Goal: Information Seeking & Learning: Learn about a topic

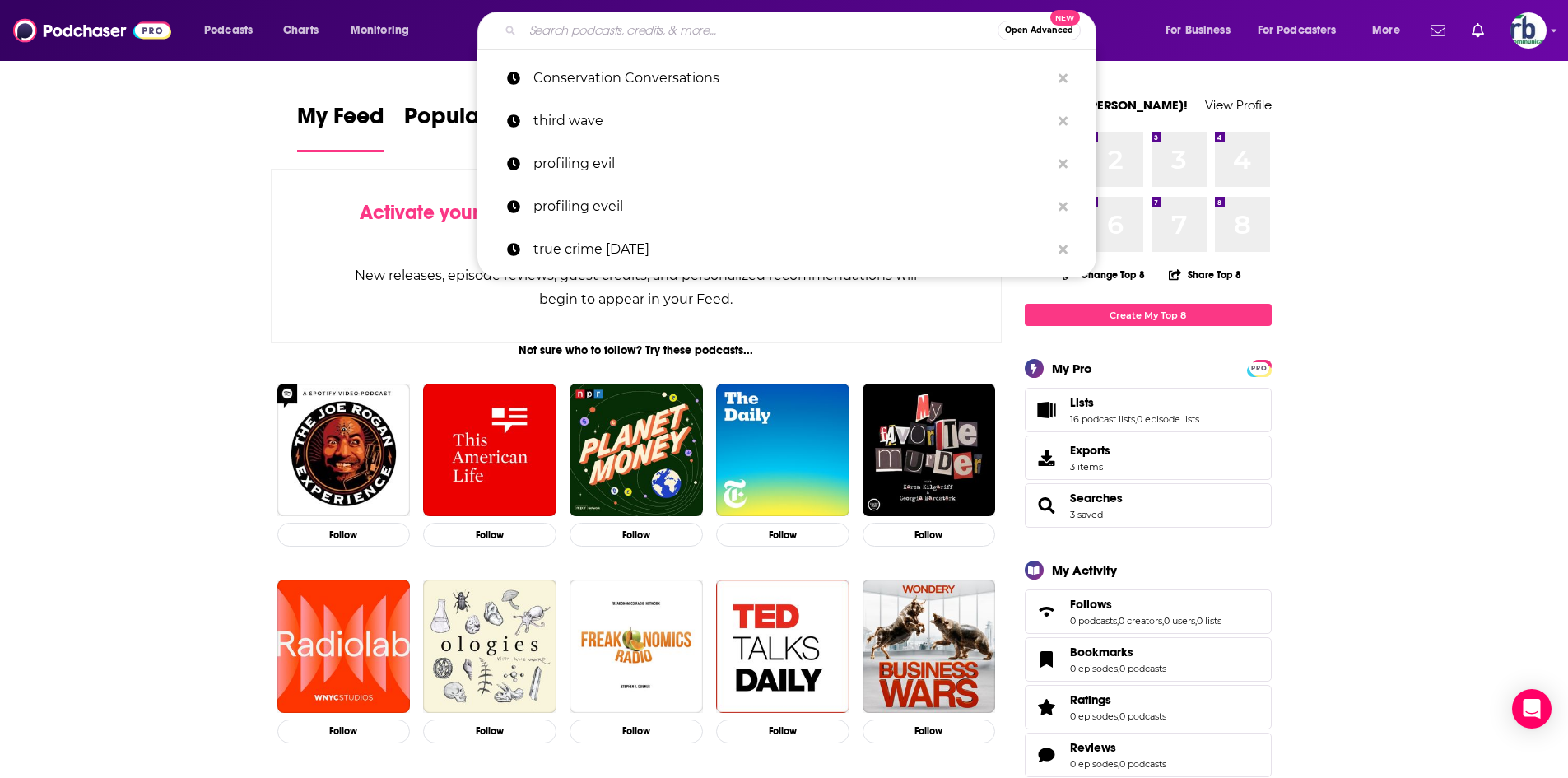
click at [588, 33] on input "Search podcasts, credits, & more..." at bounding box center [760, 31] width 474 height 27
click at [554, 29] on input "Search podcasts, credits, & more..." at bounding box center [760, 31] width 474 height 27
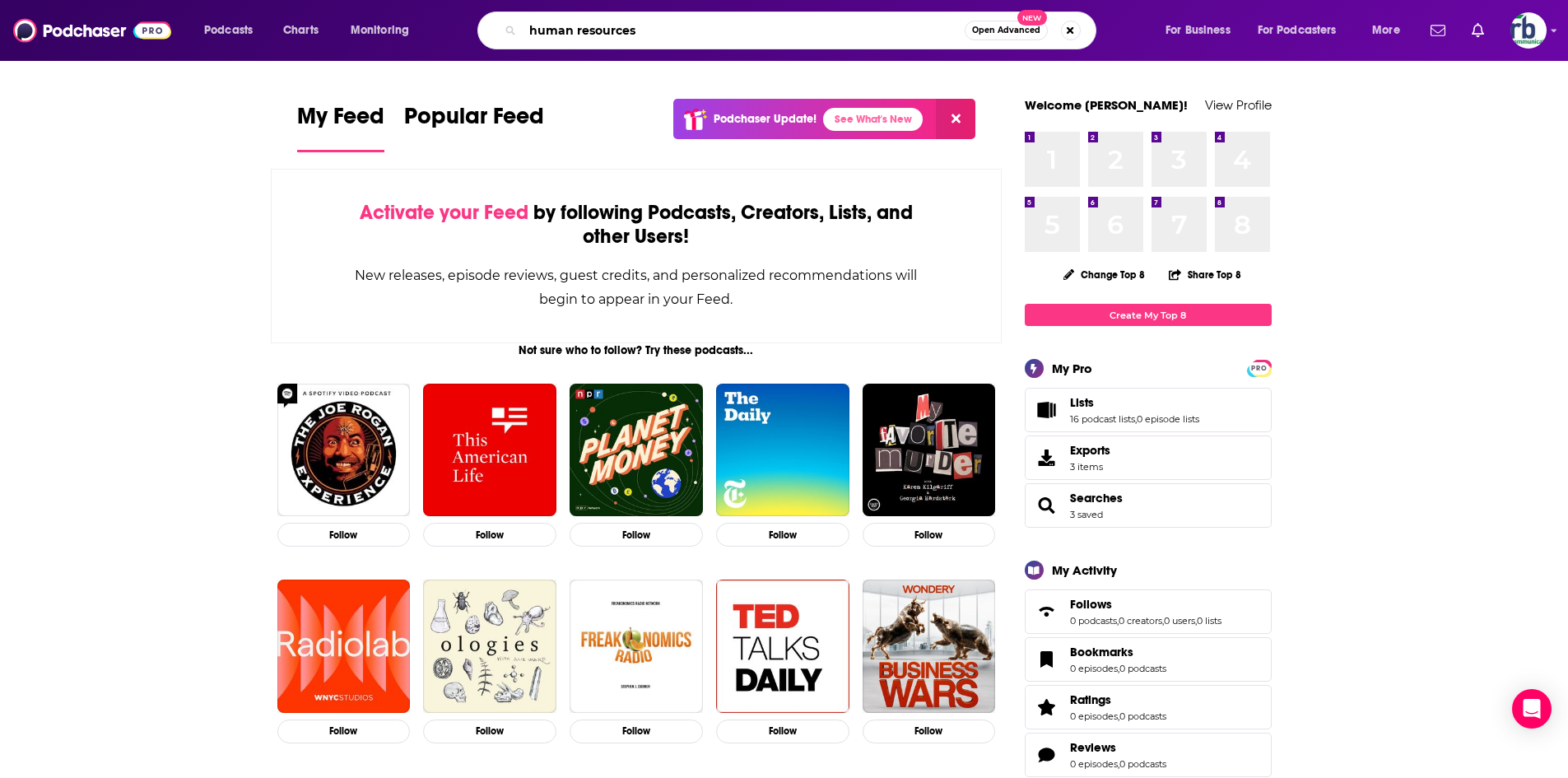
type input "human resources"
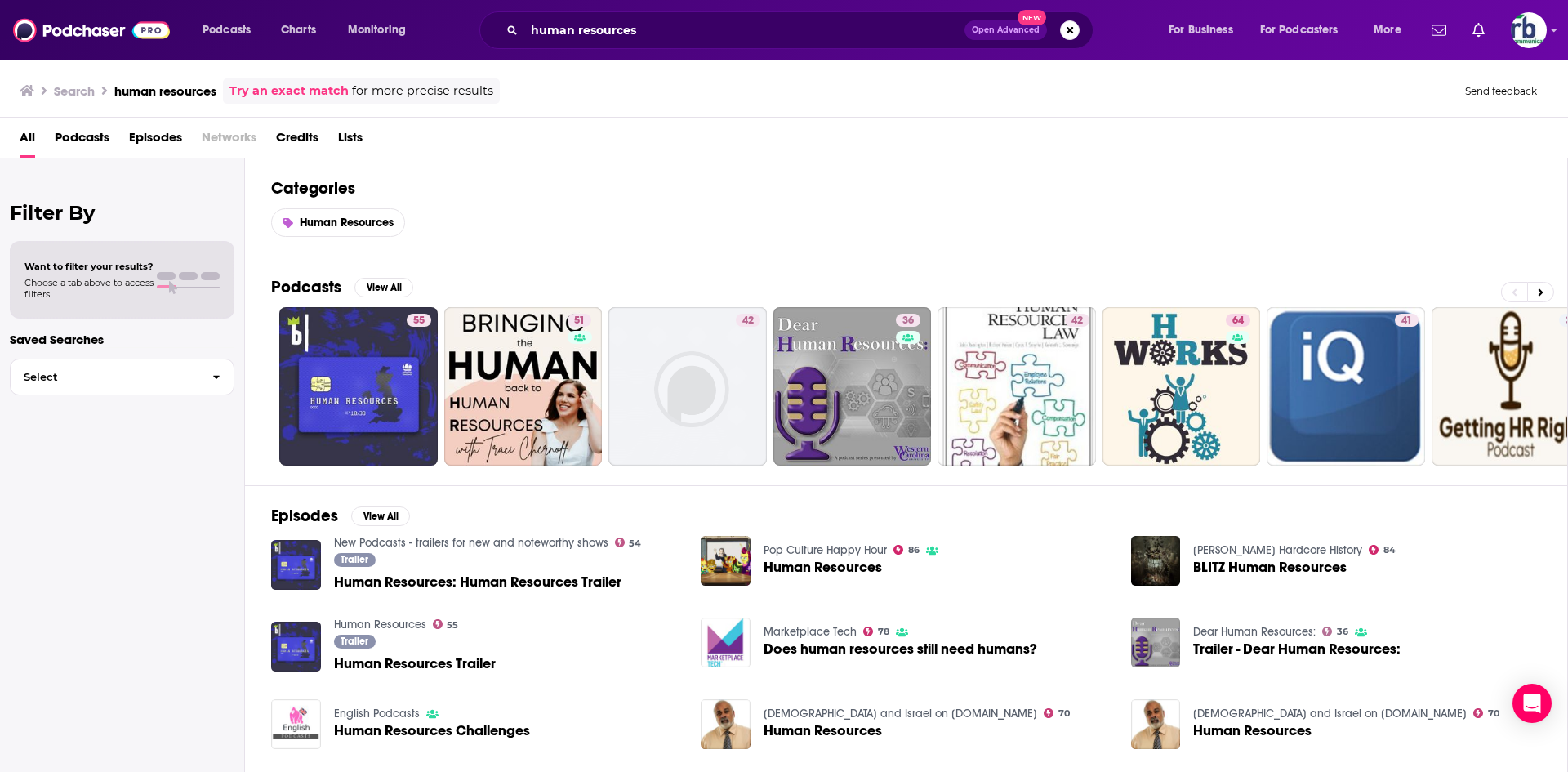
click at [90, 139] on span "Podcasts" at bounding box center [82, 141] width 55 height 33
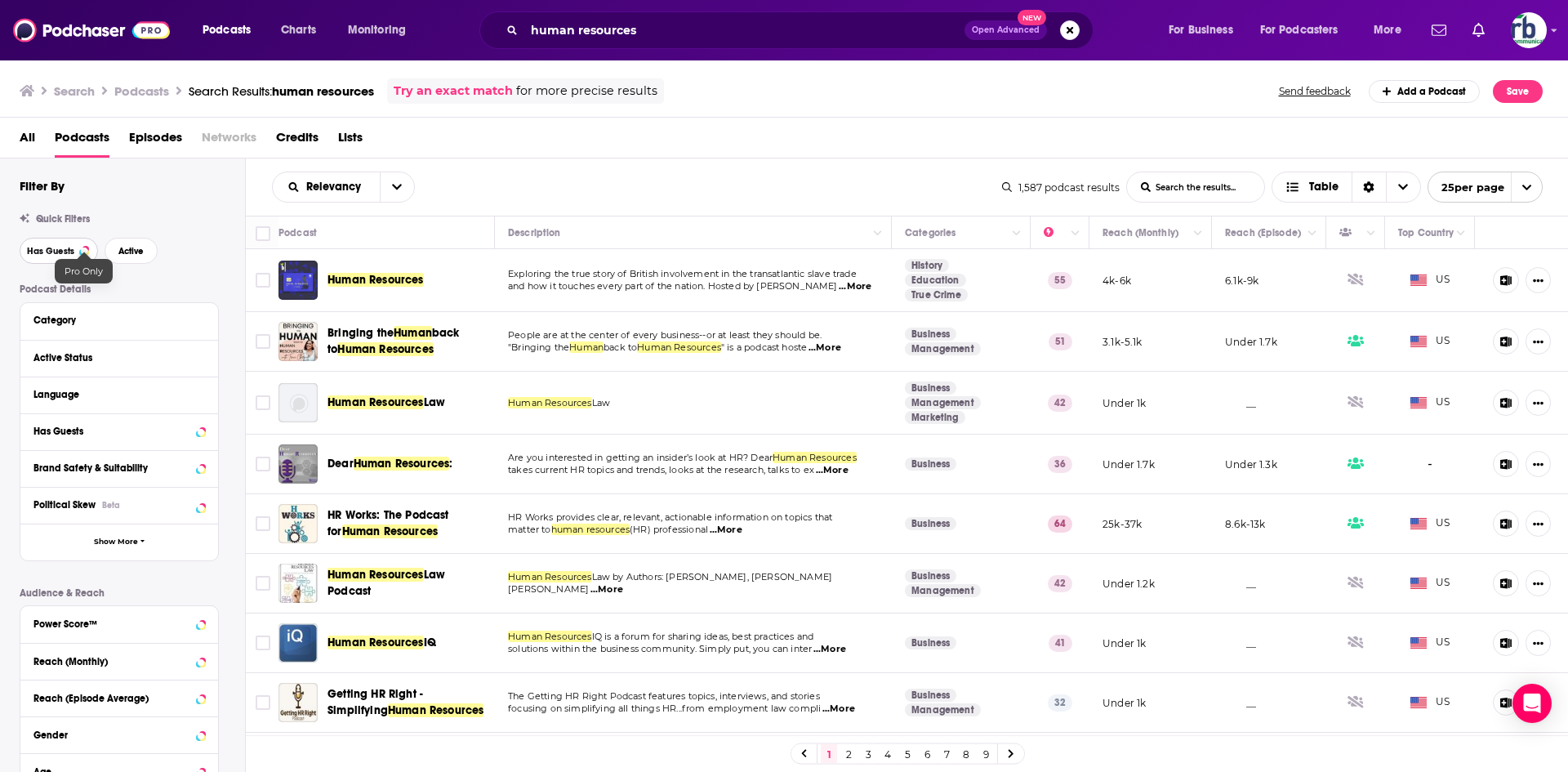
click at [73, 251] on span "Has Guests" at bounding box center [51, 251] width 47 height 9
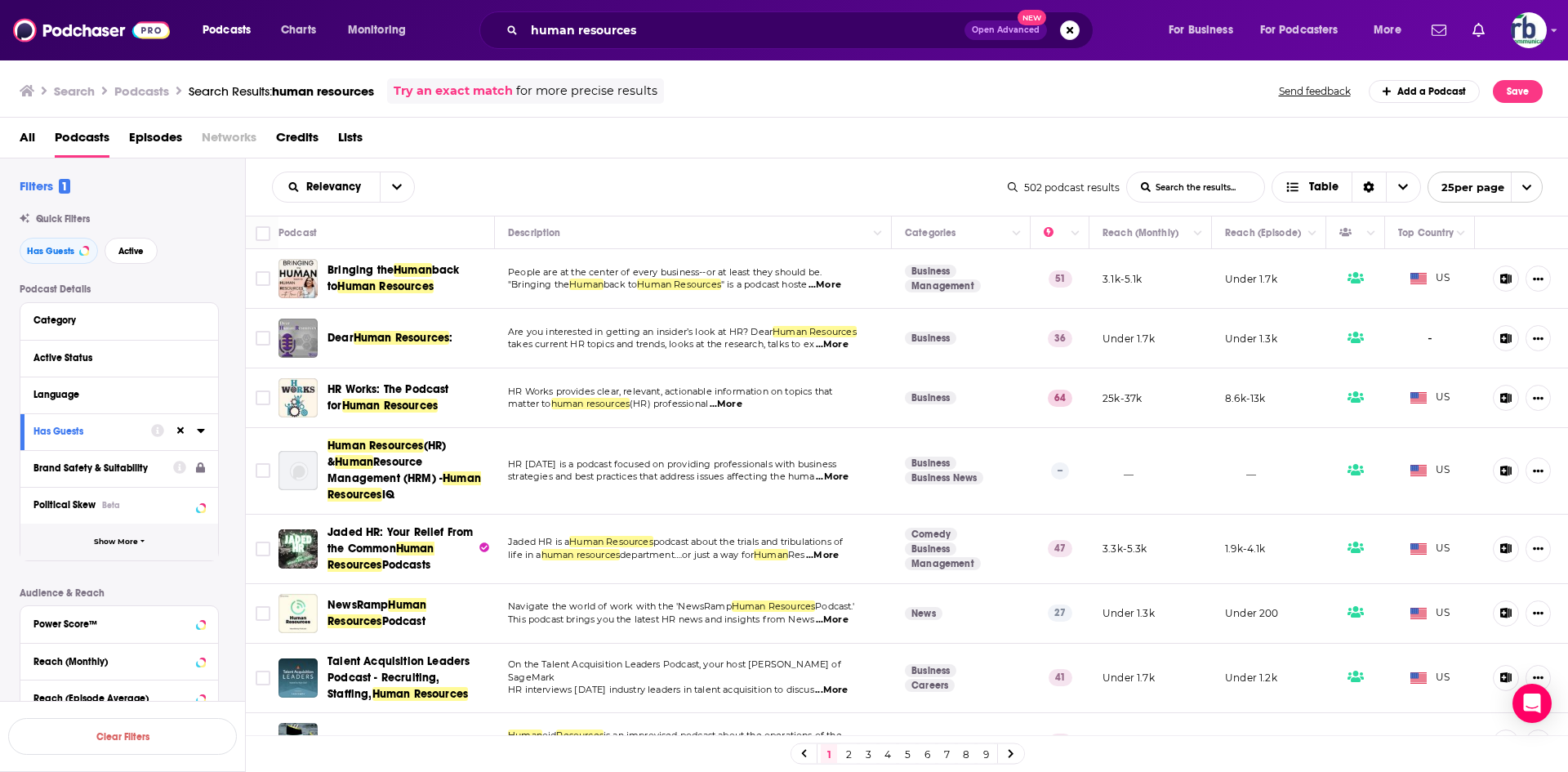
click at [105, 547] on button "Show More" at bounding box center [119, 542] width 197 height 36
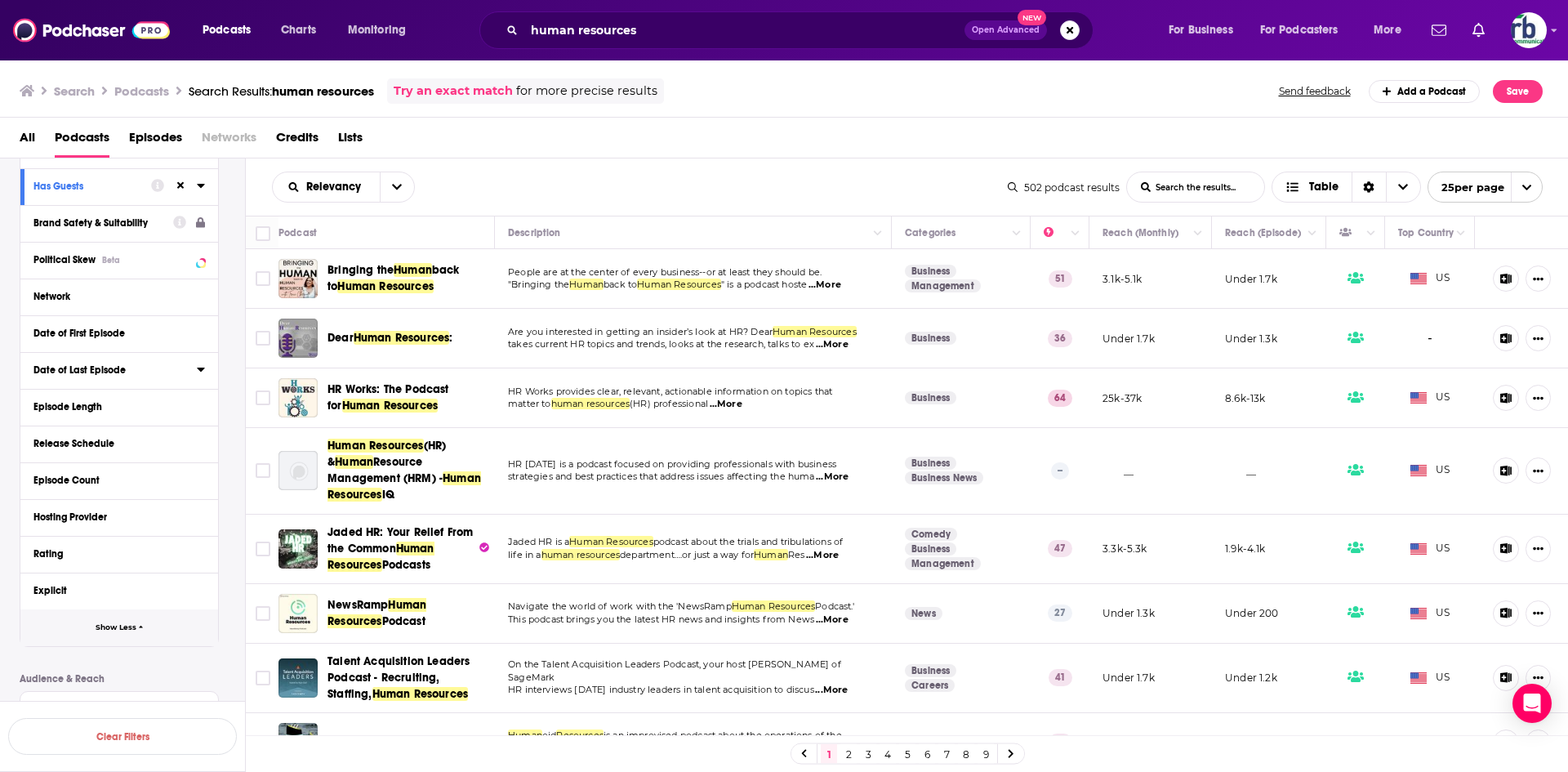
scroll to position [82, 0]
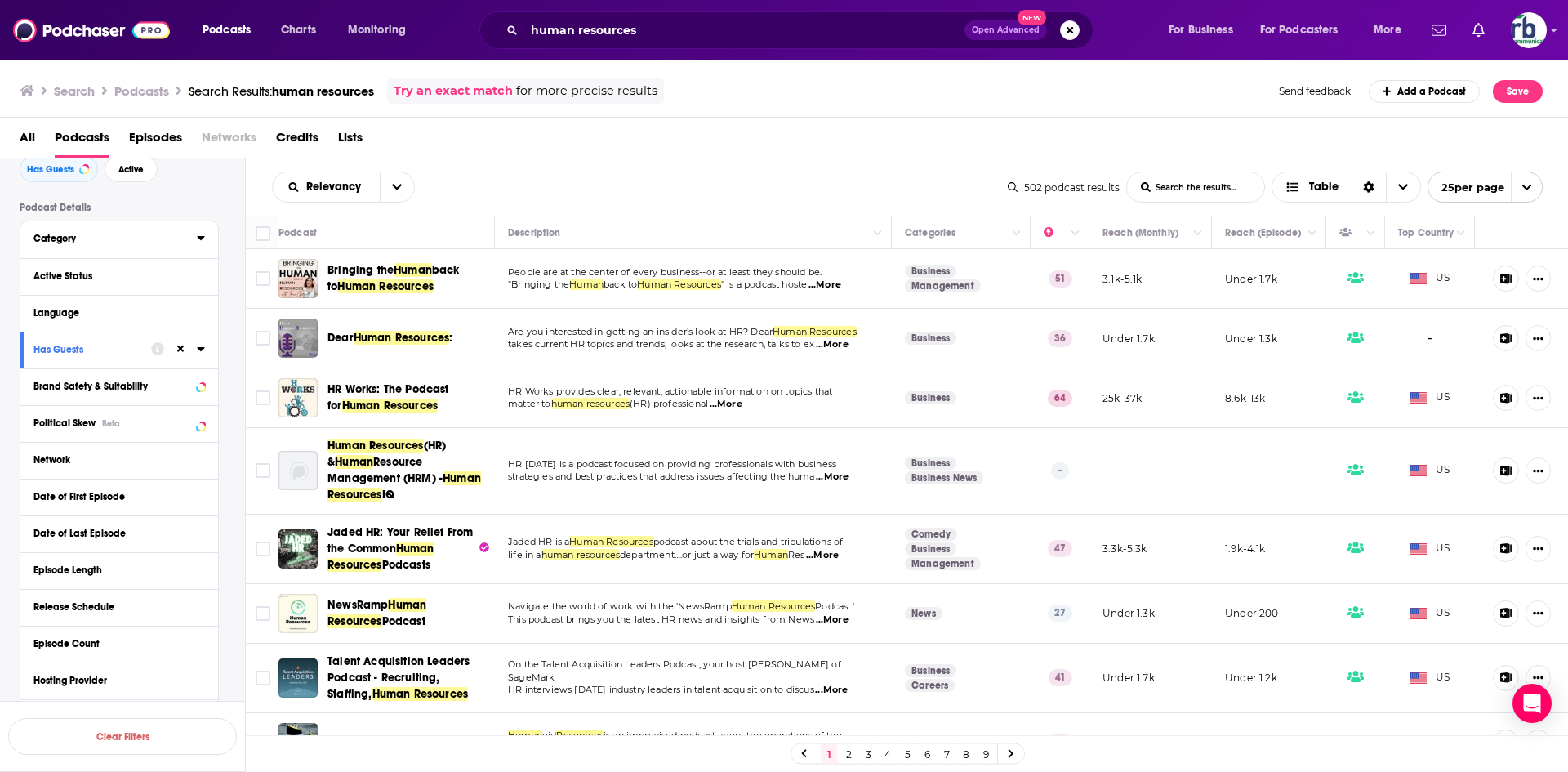
click at [199, 239] on icon at bounding box center [200, 238] width 7 height 4
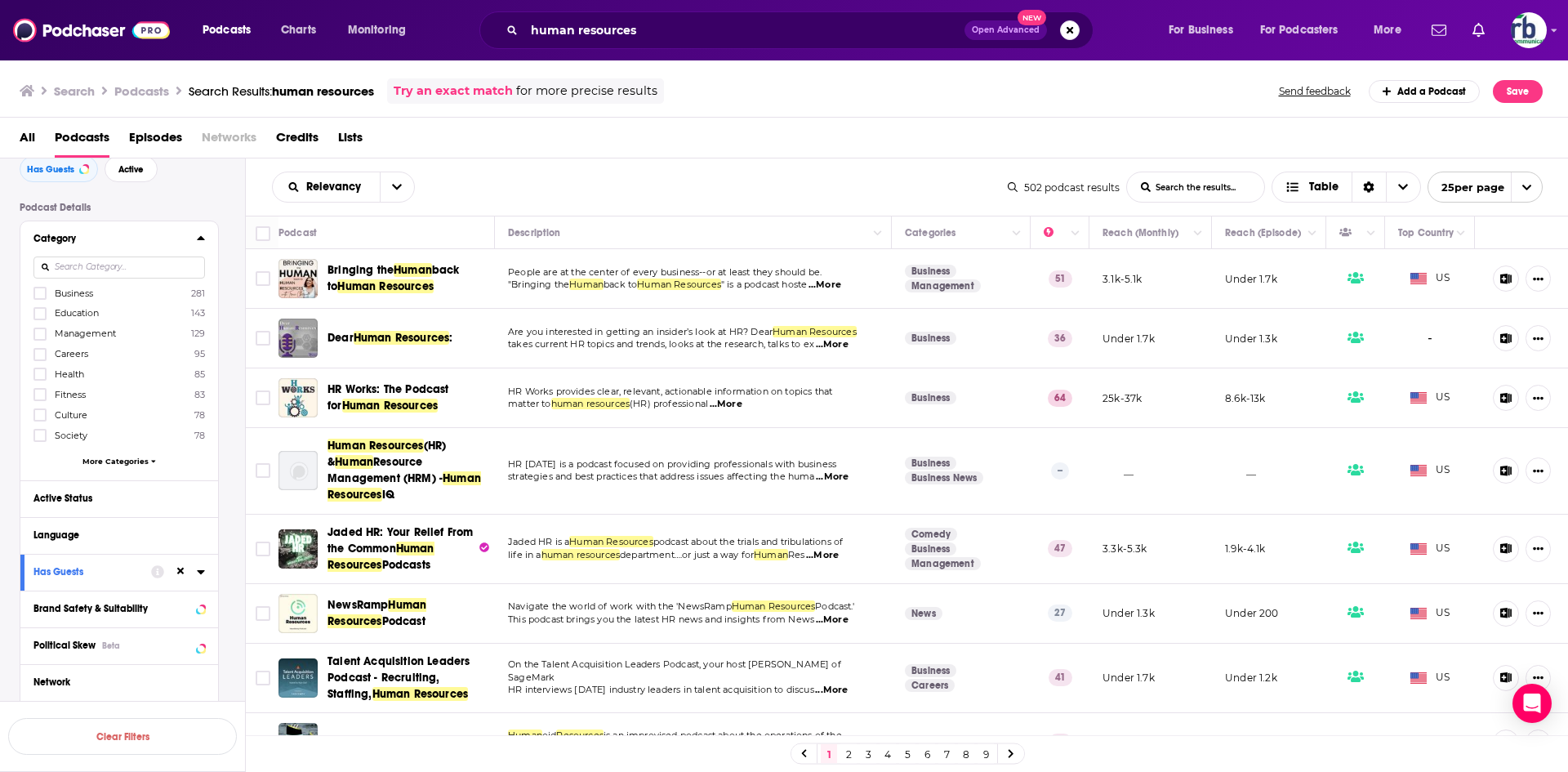
click at [109, 461] on span "More Categories" at bounding box center [116, 461] width 66 height 9
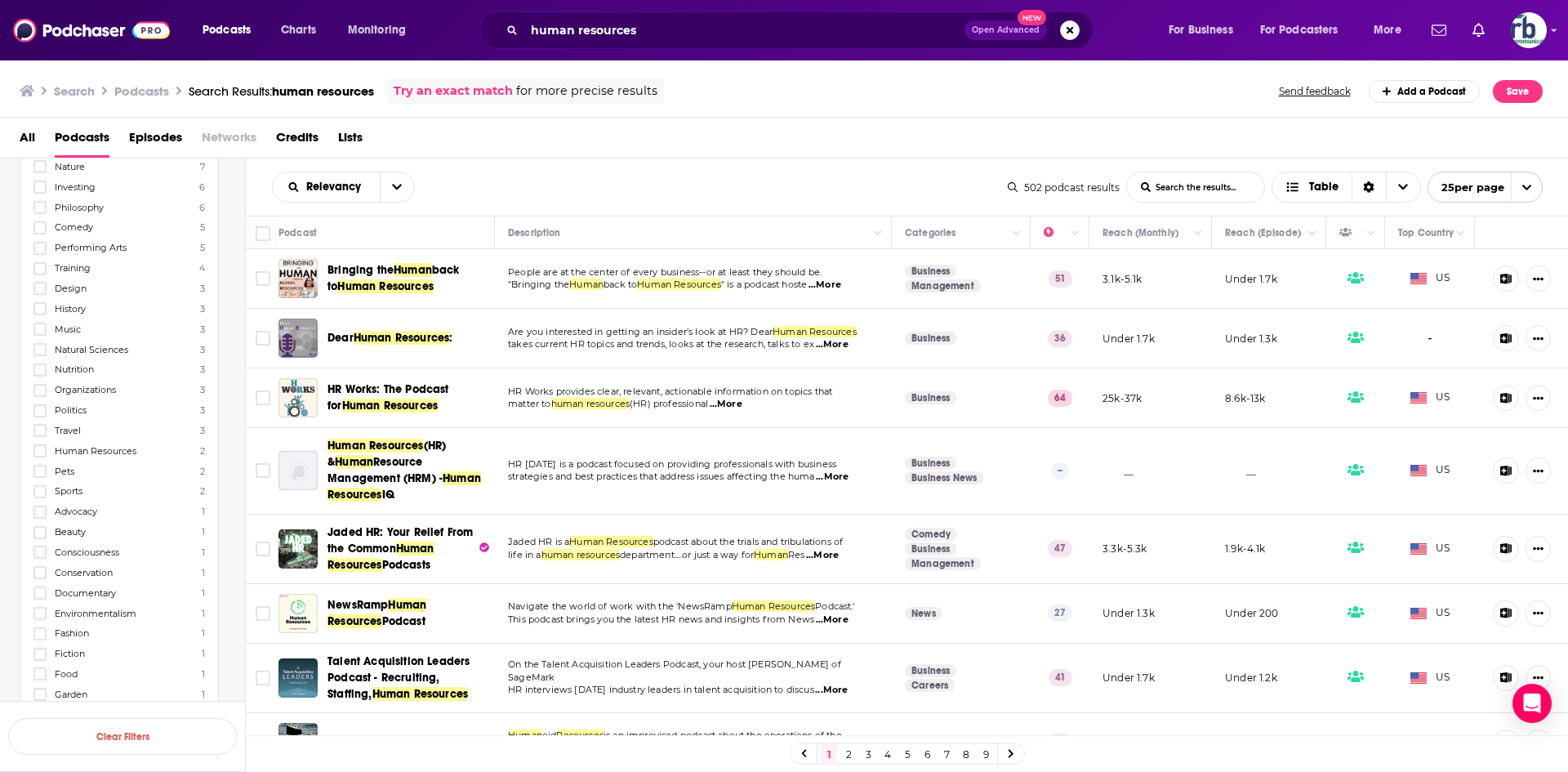
scroll to position [653, 0]
click at [40, 250] on icon at bounding box center [40, 250] width 10 height 7
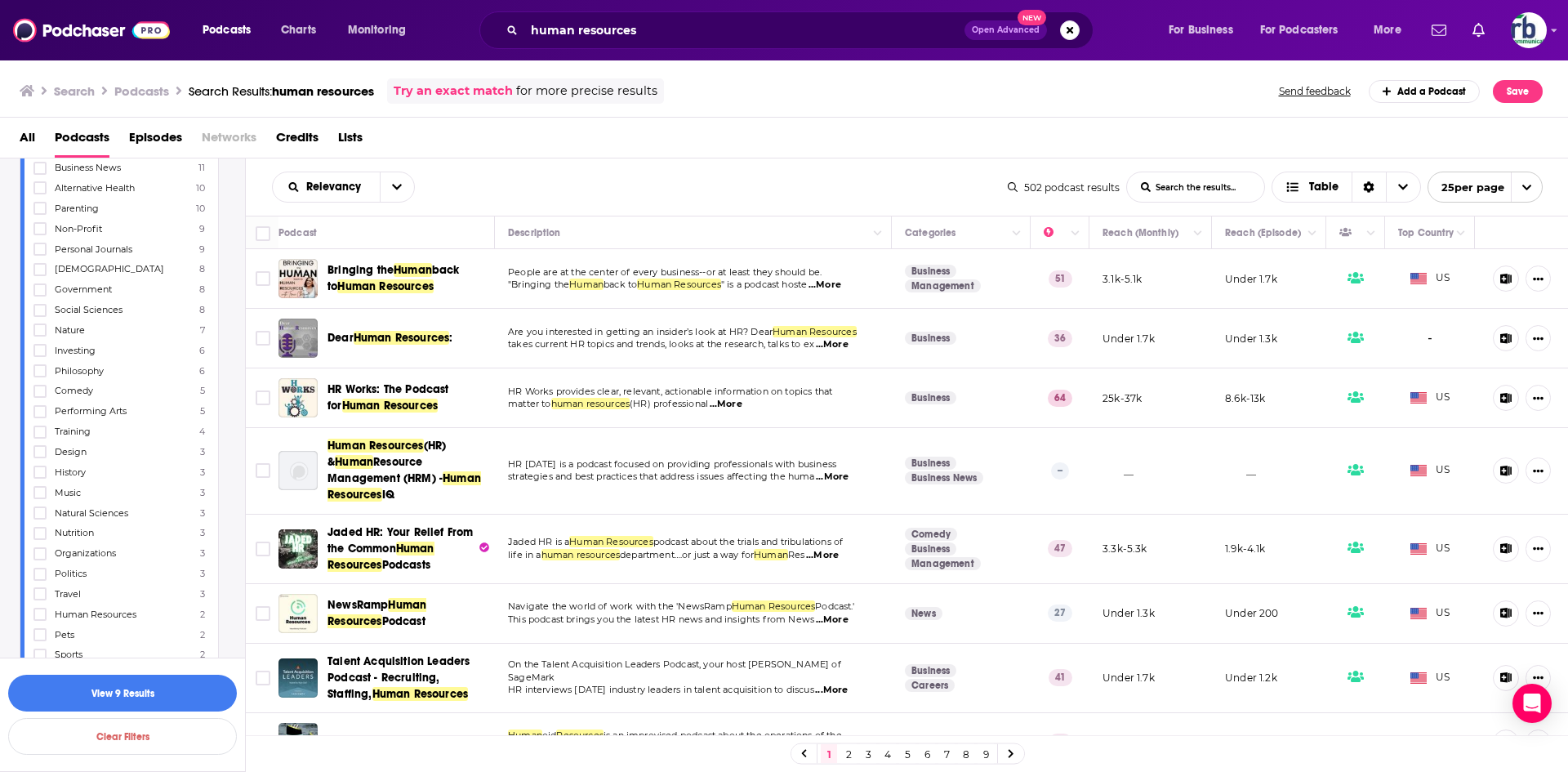
scroll to position [490, 0]
click at [37, 211] on icon at bounding box center [40, 209] width 10 height 7
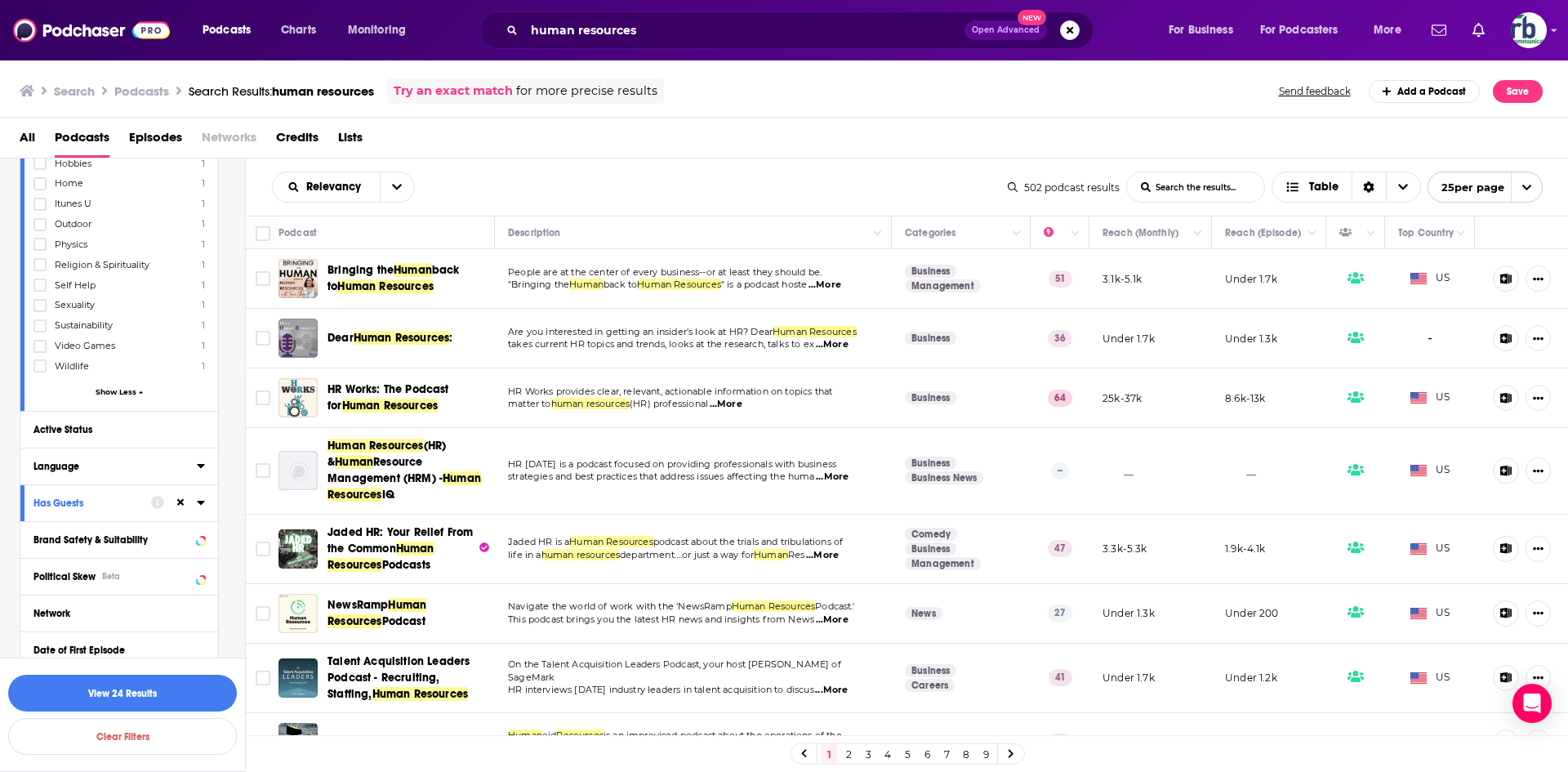
scroll to position [1470, 0]
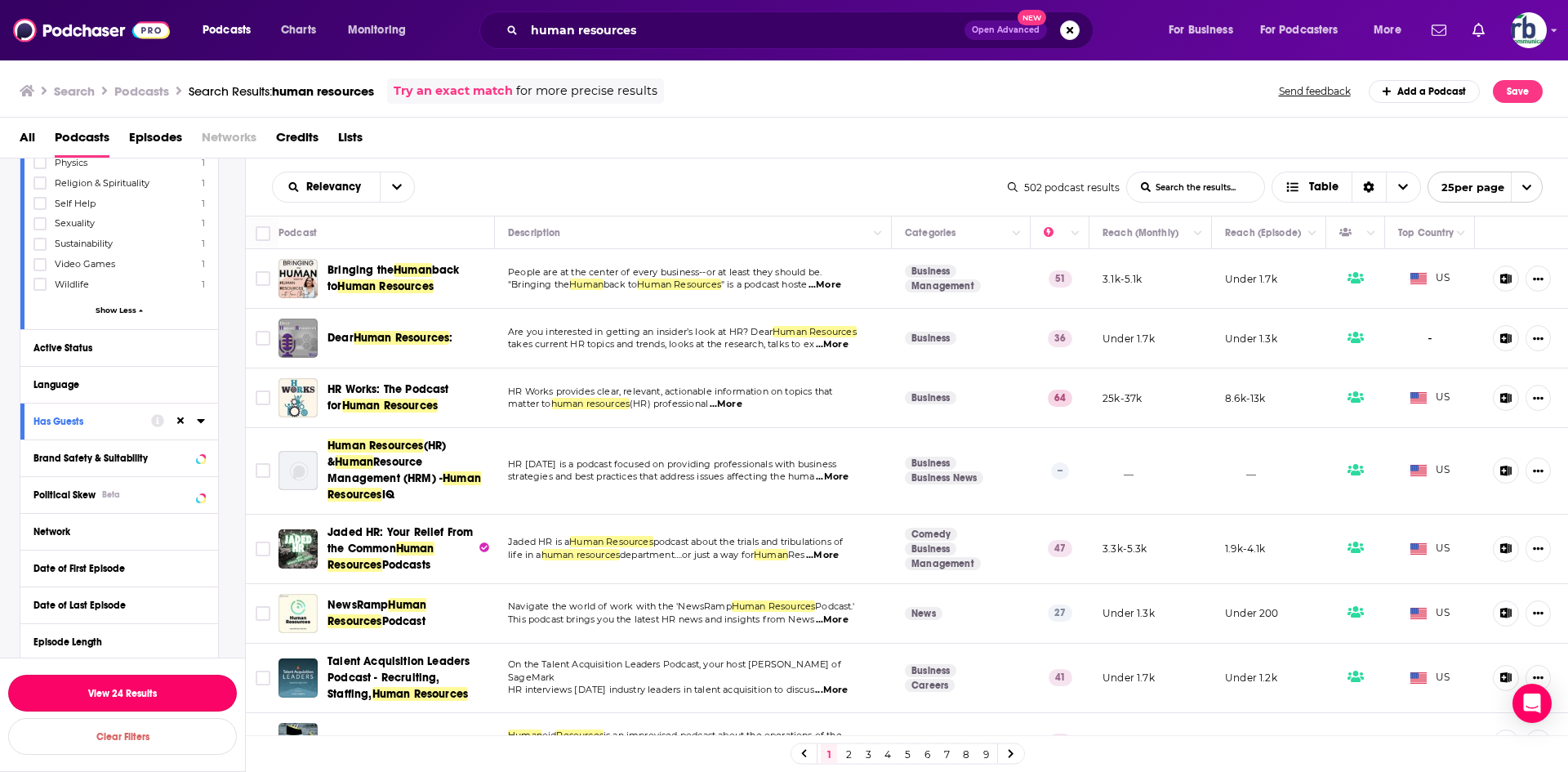
drag, startPoint x: 128, startPoint y: 692, endPoint x: 177, endPoint y: 2, distance: 691.7
click at [128, 692] on button "View 24 Results" at bounding box center [123, 693] width 229 height 36
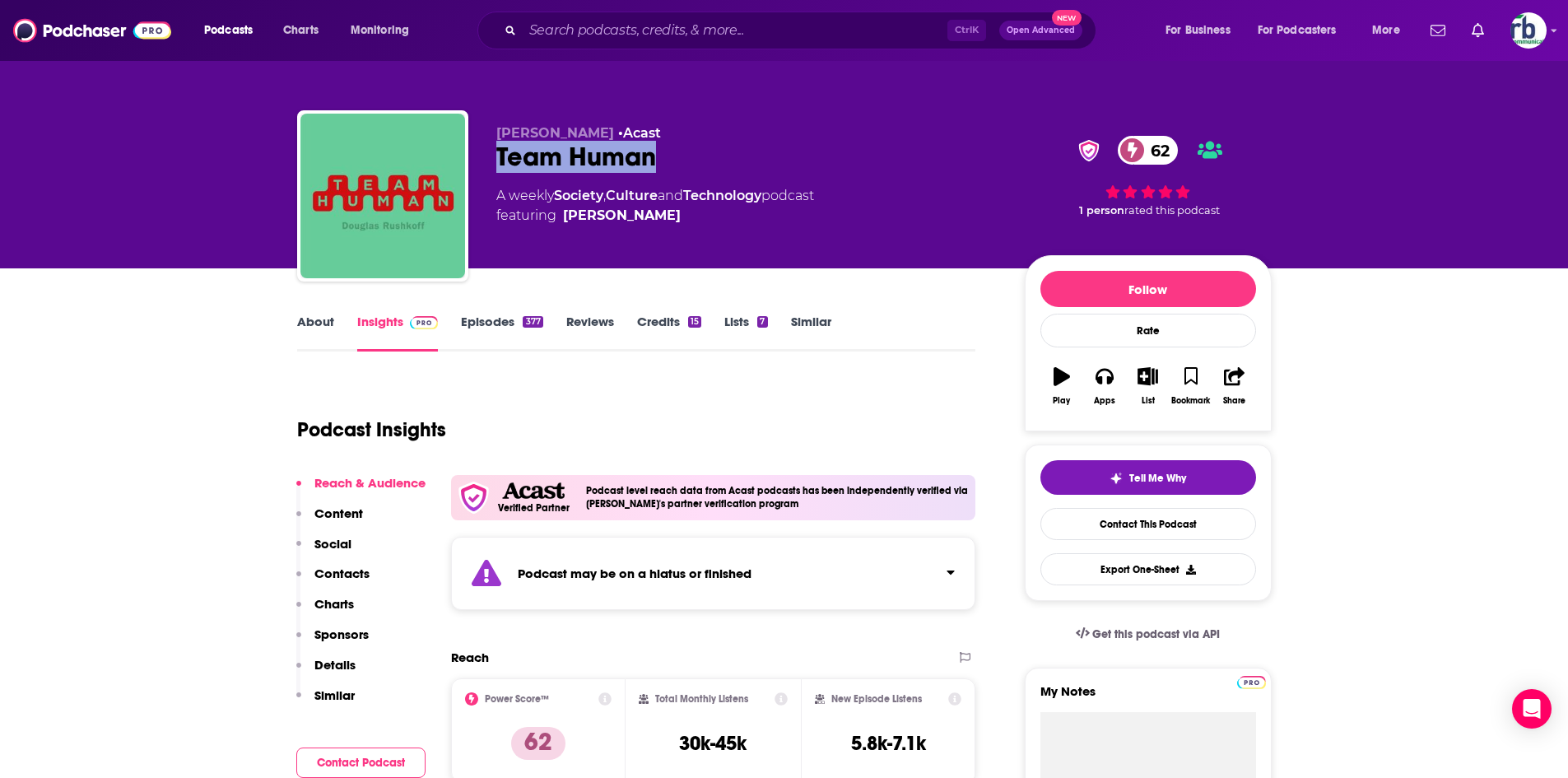
drag, startPoint x: 490, startPoint y: 147, endPoint x: 697, endPoint y: 155, distance: 207.2
click at [697, 155] on div "Douglas Rushkoff • Acast Team Human 62 A weekly Society , Culture and Technolog…" at bounding box center [784, 199] width 974 height 178
copy h2 "Team Human"
click at [1128, 472] on div "Tell Me Why" at bounding box center [1148, 479] width 77 height 13
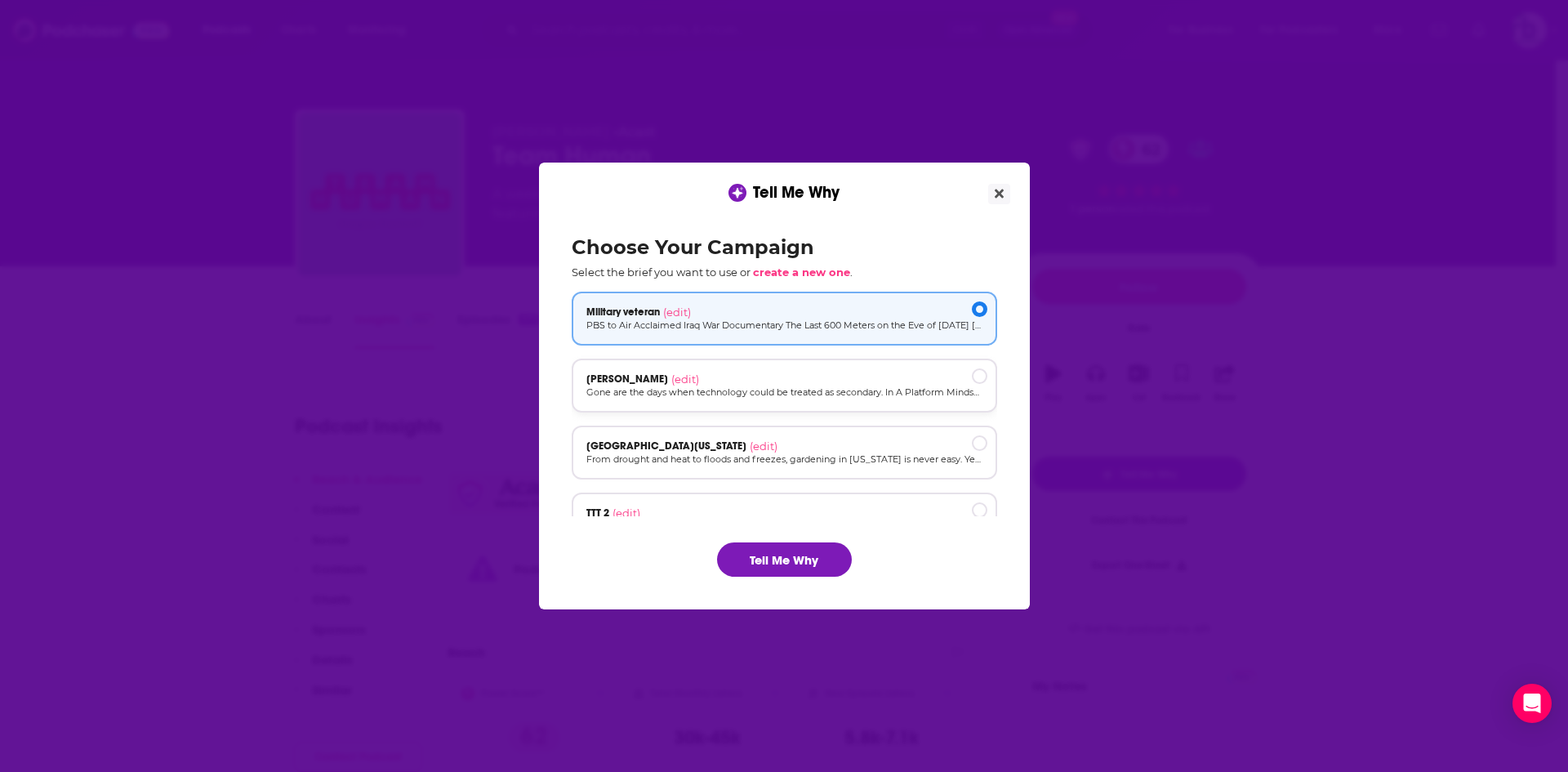
click at [661, 392] on p "Gone are the days when technology could be treated as secondary. In A Platform …" at bounding box center [784, 392] width 396 height 14
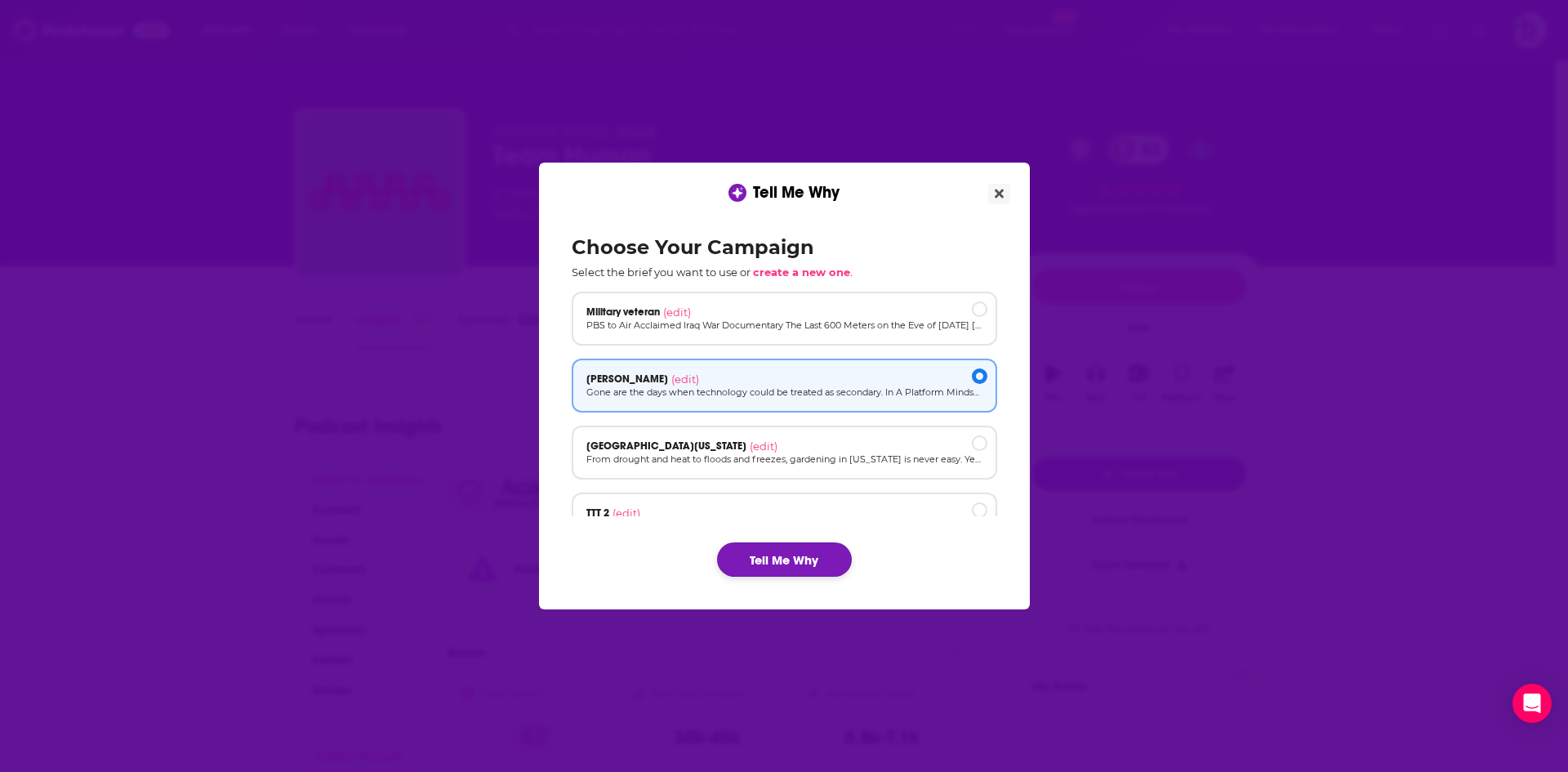
click at [751, 550] on button "Tell Me Why" at bounding box center [784, 559] width 135 height 34
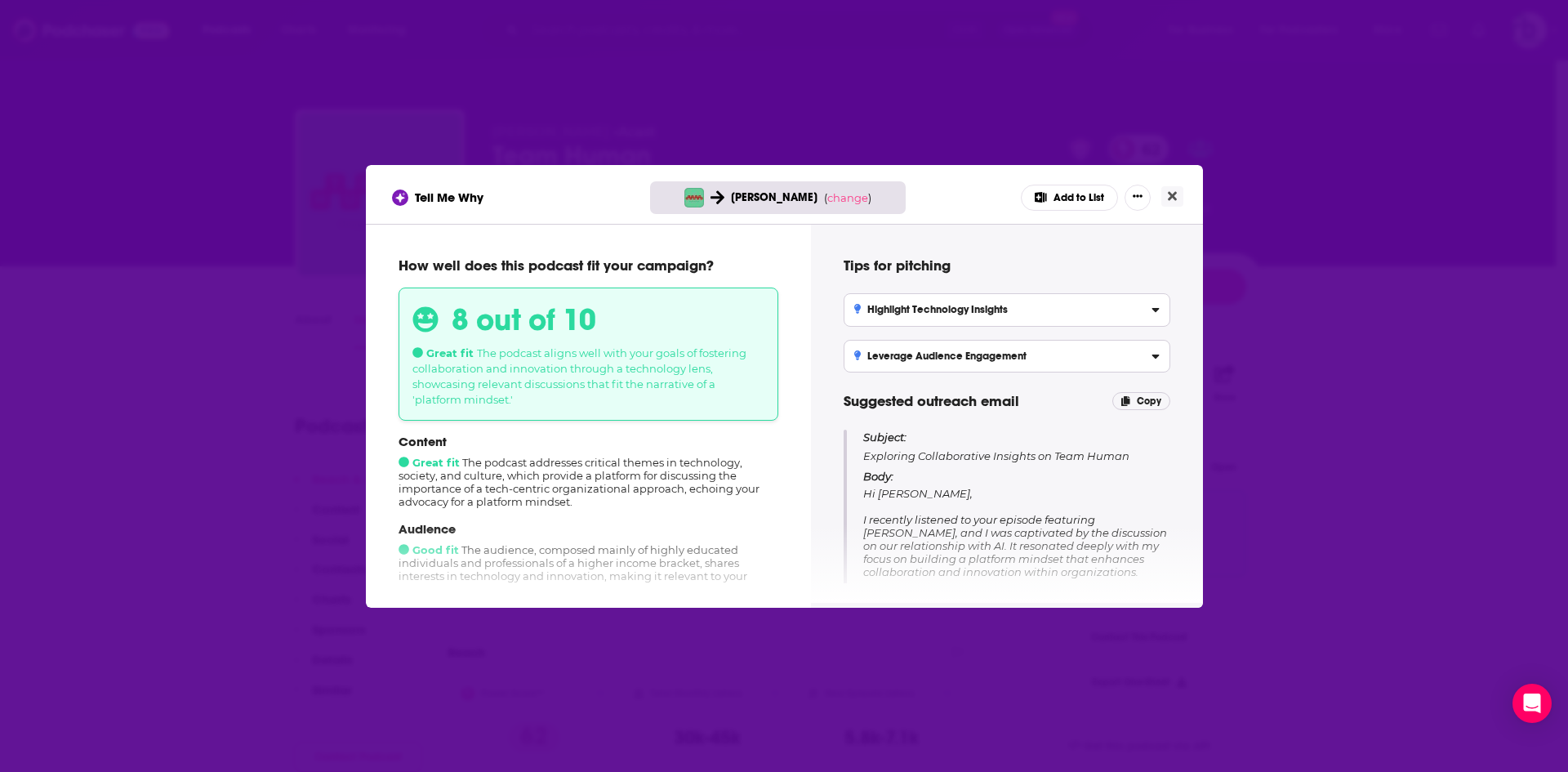
click at [1059, 196] on button "Add to List" at bounding box center [1069, 198] width 97 height 27
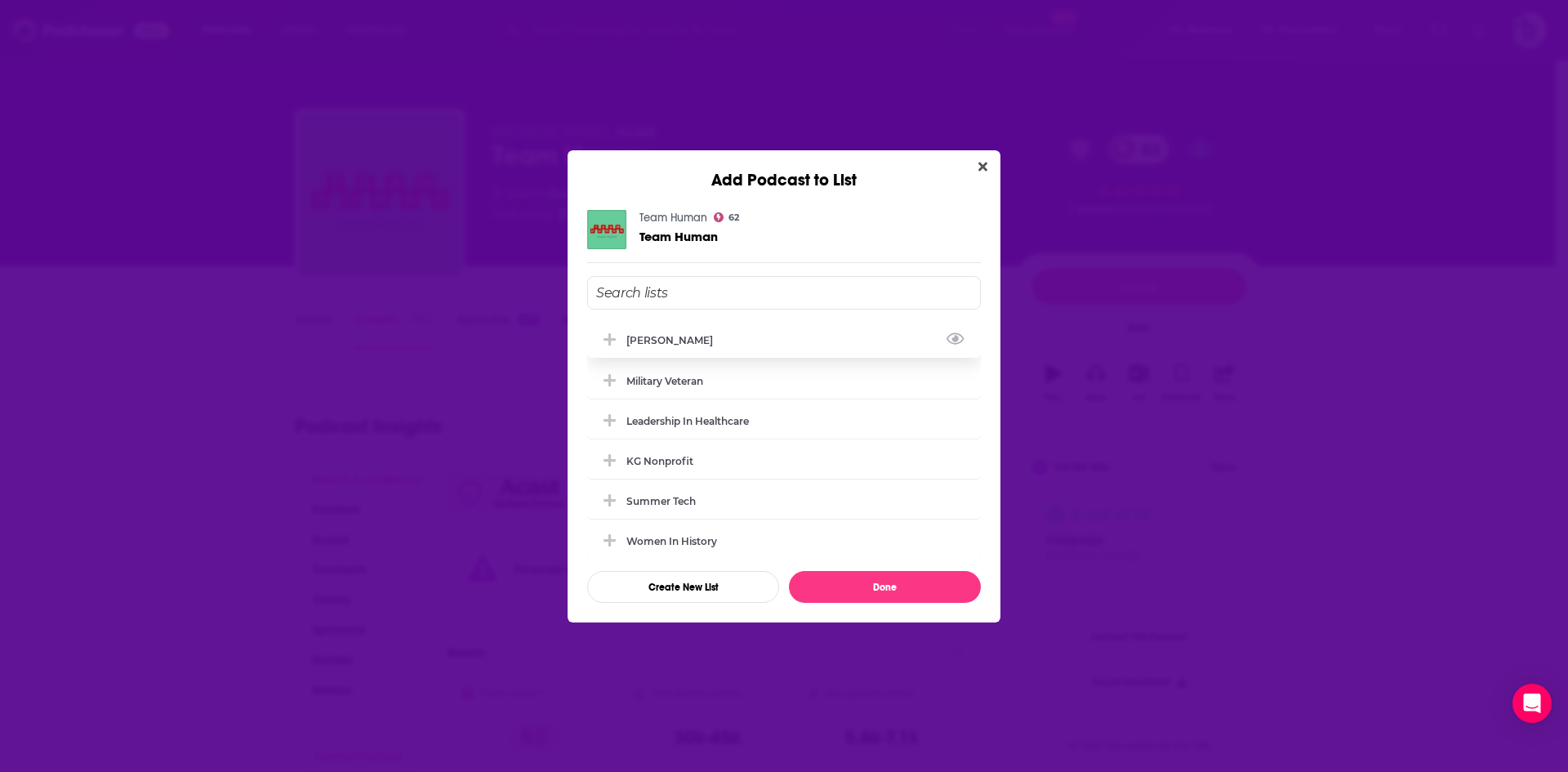
click at [735, 339] on div "Marcus Fontoura" at bounding box center [783, 339] width 394 height 36
click at [905, 581] on button "Done" at bounding box center [885, 587] width 192 height 32
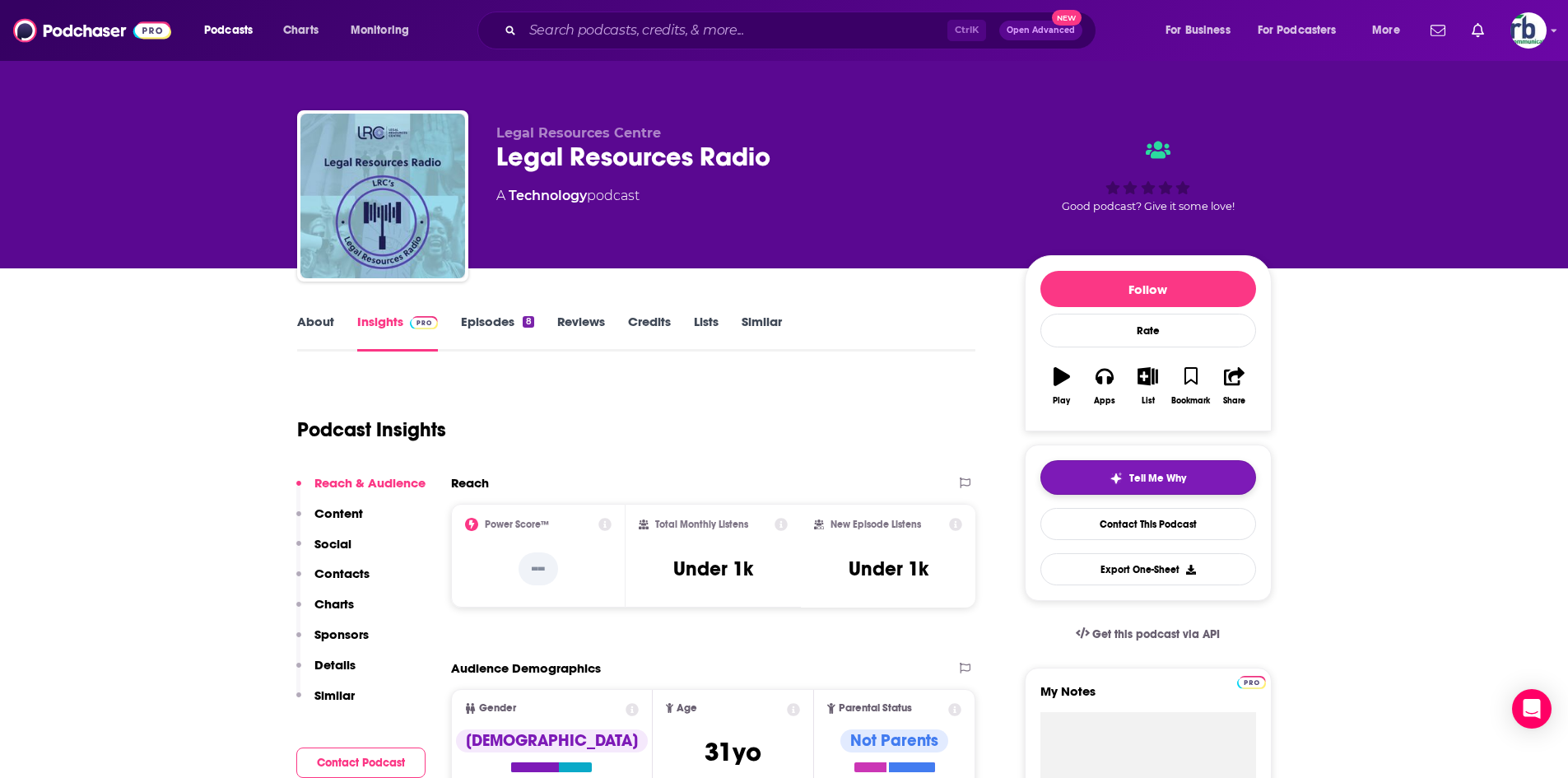
click at [1096, 473] on button "Tell Me Why" at bounding box center [1148, 477] width 216 height 34
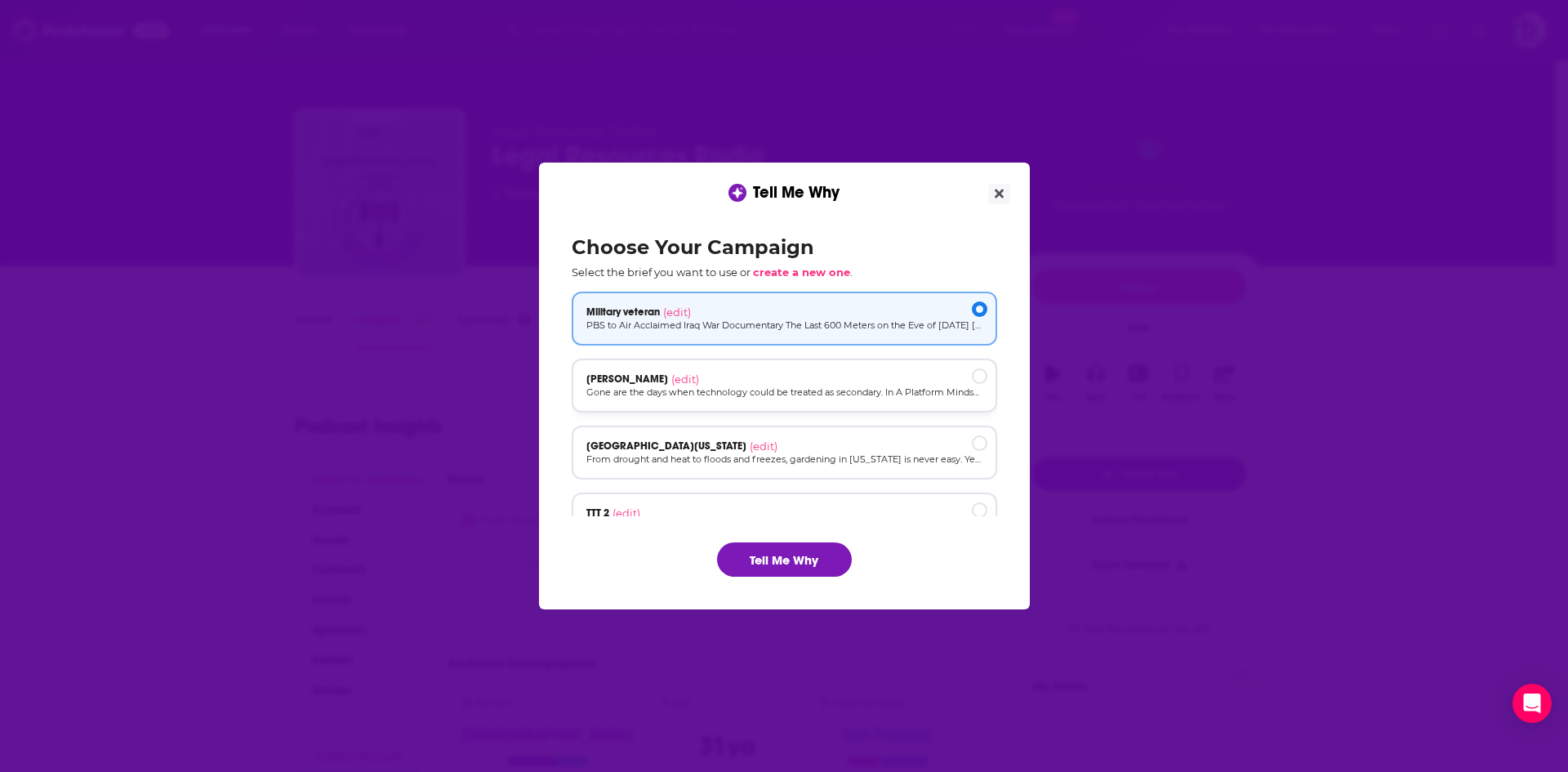
click at [672, 370] on div "Marcus Fontoura (edit)" at bounding box center [784, 386] width 425 height 54
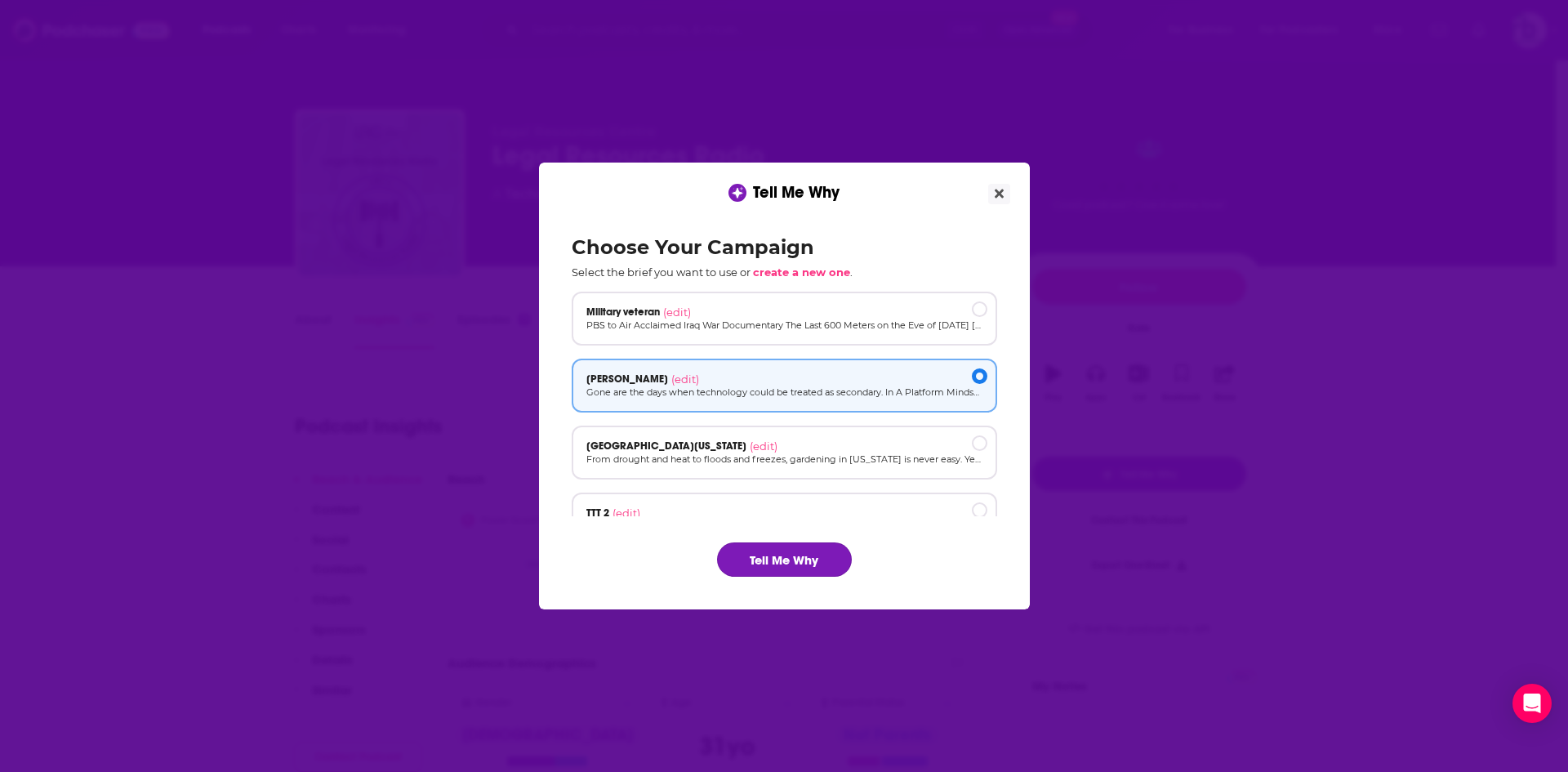
drag, startPoint x: 801, startPoint y: 555, endPoint x: 786, endPoint y: 525, distance: 33.5
click at [801, 556] on button "Tell Me Why" at bounding box center [784, 559] width 135 height 34
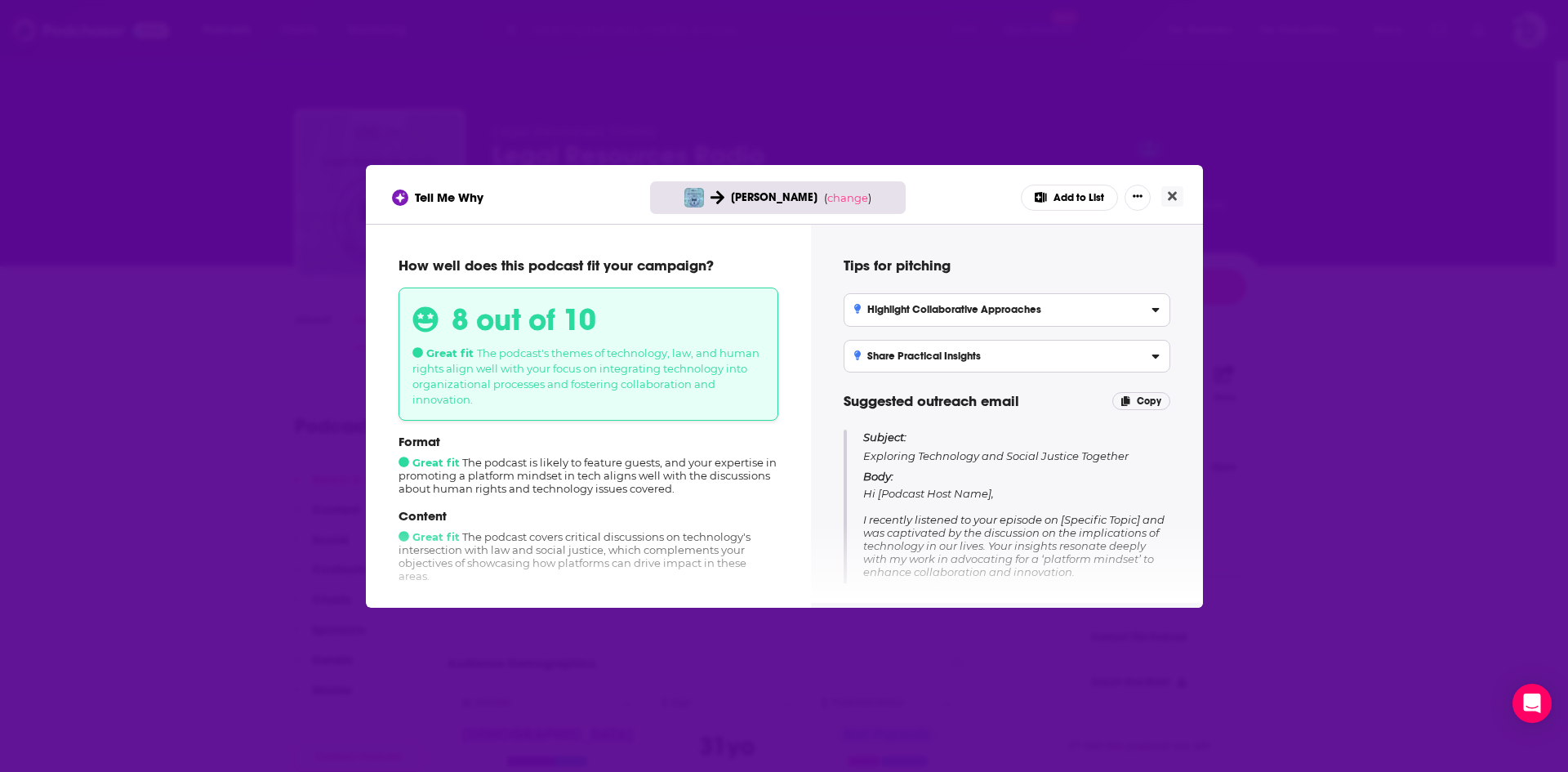
click at [1087, 193] on button "Add to List" at bounding box center [1069, 198] width 97 height 27
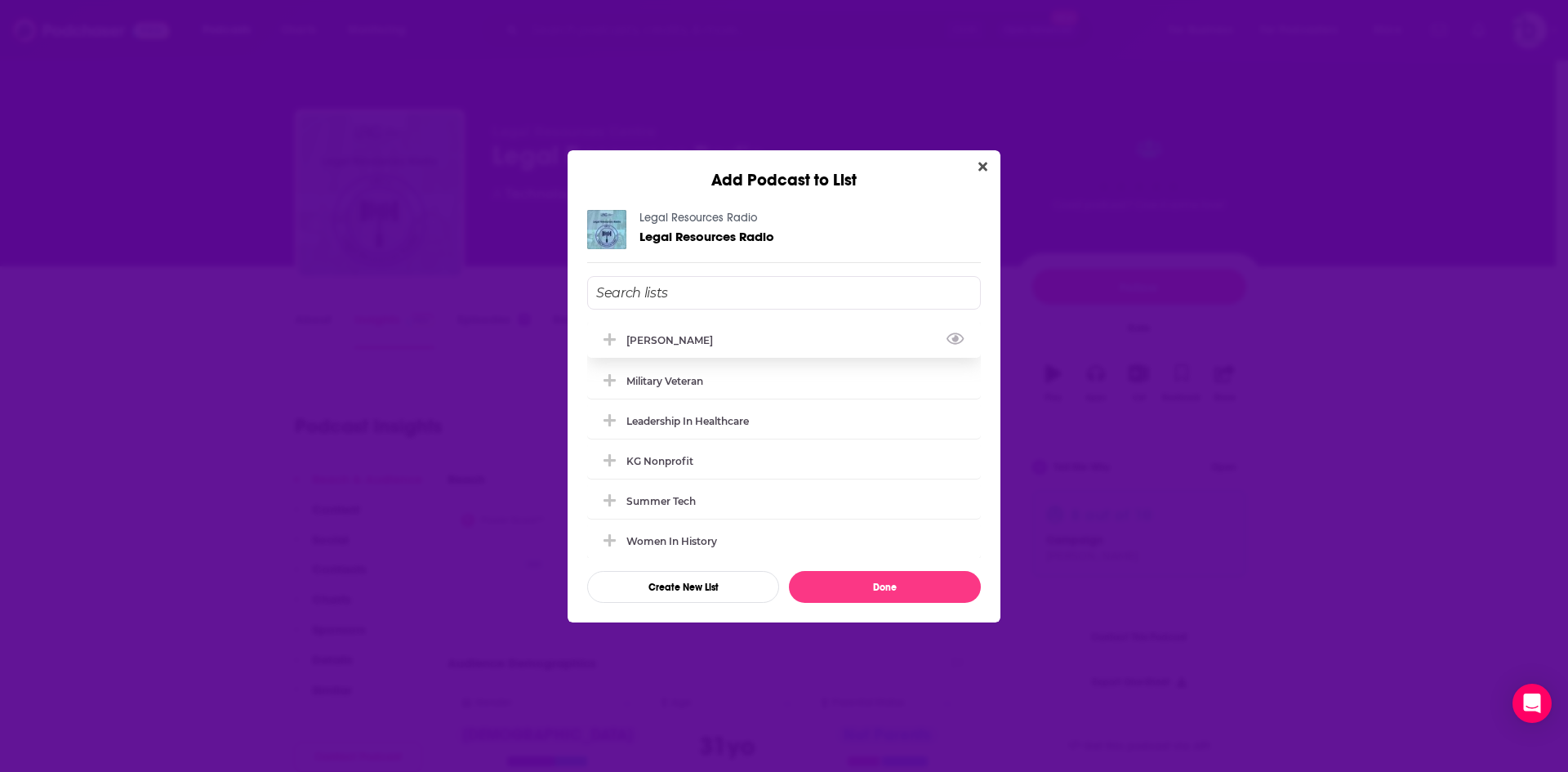
click at [677, 334] on div "Marcus Fontoura" at bounding box center [675, 340] width 96 height 12
click at [878, 583] on button "Done" at bounding box center [885, 587] width 192 height 32
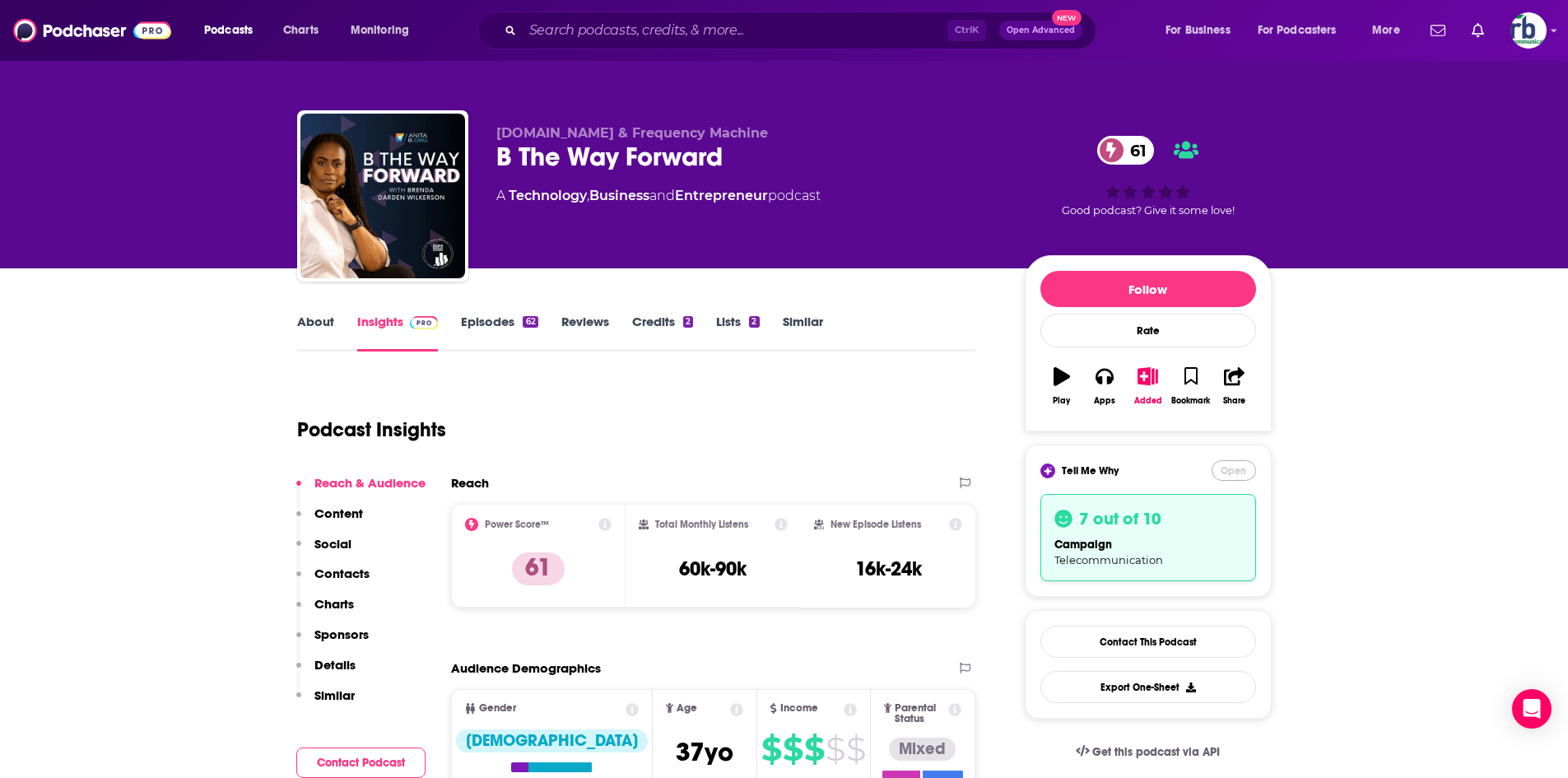
click at [1234, 470] on button "Open" at bounding box center [1233, 470] width 44 height 21
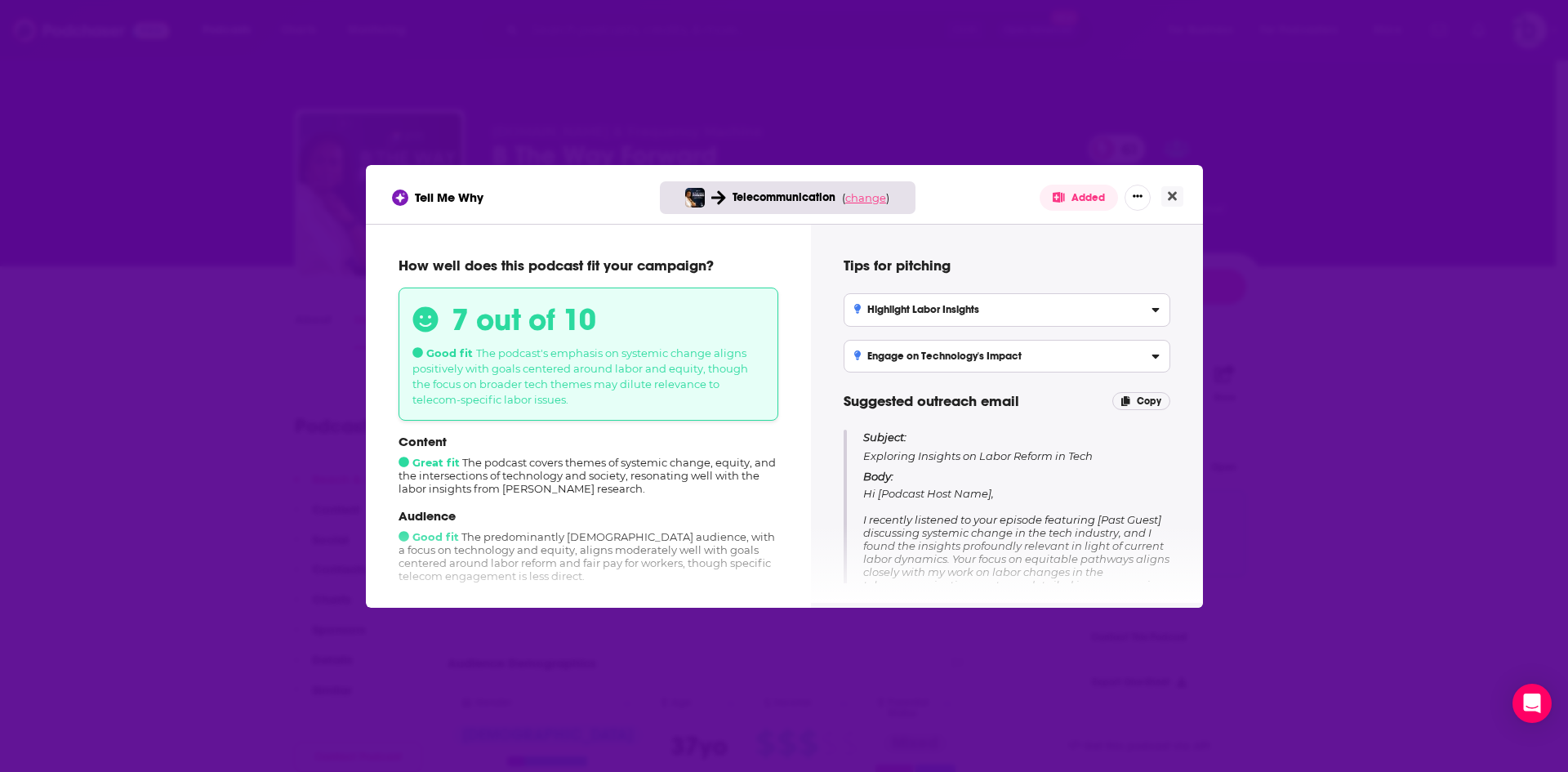
click at [864, 199] on span "change" at bounding box center [865, 198] width 41 height 13
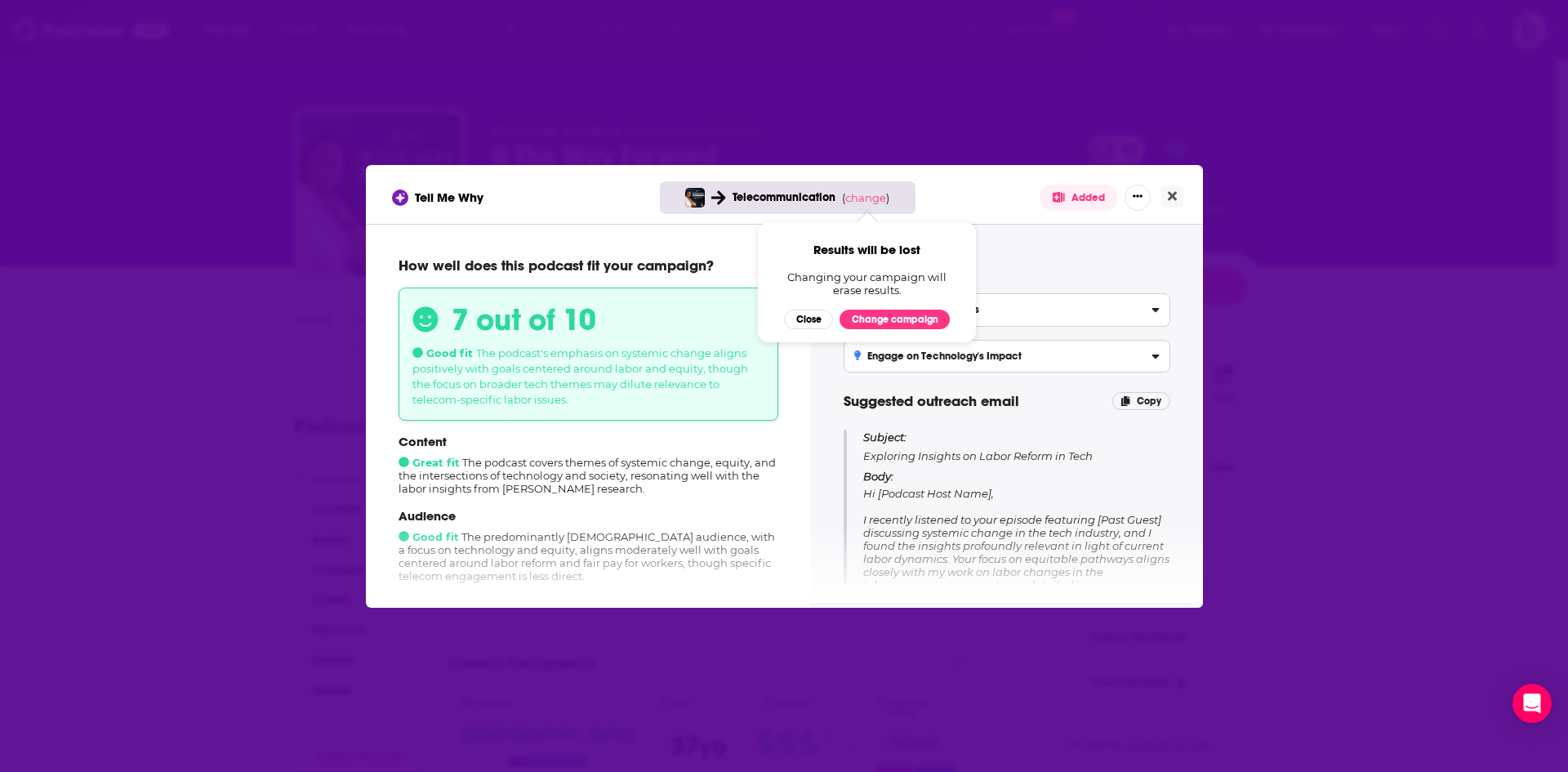
click at [1047, 264] on h4 "Tips for pitching" at bounding box center [1007, 265] width 327 height 18
click at [893, 330] on span "Results will be lost Changing your campaign will erase results. Close Change ca…" at bounding box center [866, 282] width 218 height 120
click at [893, 318] on button "Change campaign" at bounding box center [894, 319] width 110 height 20
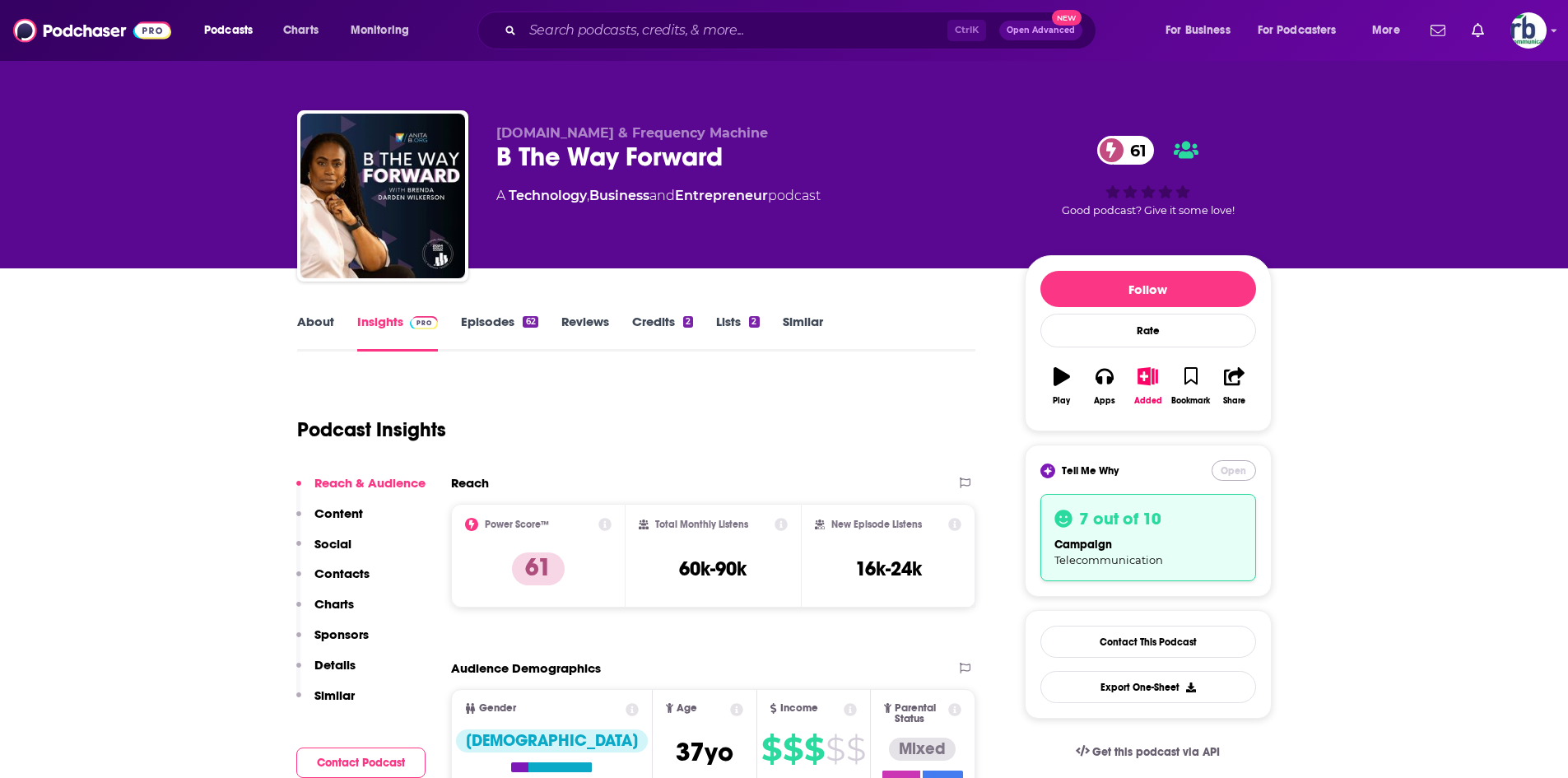
click at [1238, 464] on button "Open" at bounding box center [1233, 470] width 44 height 21
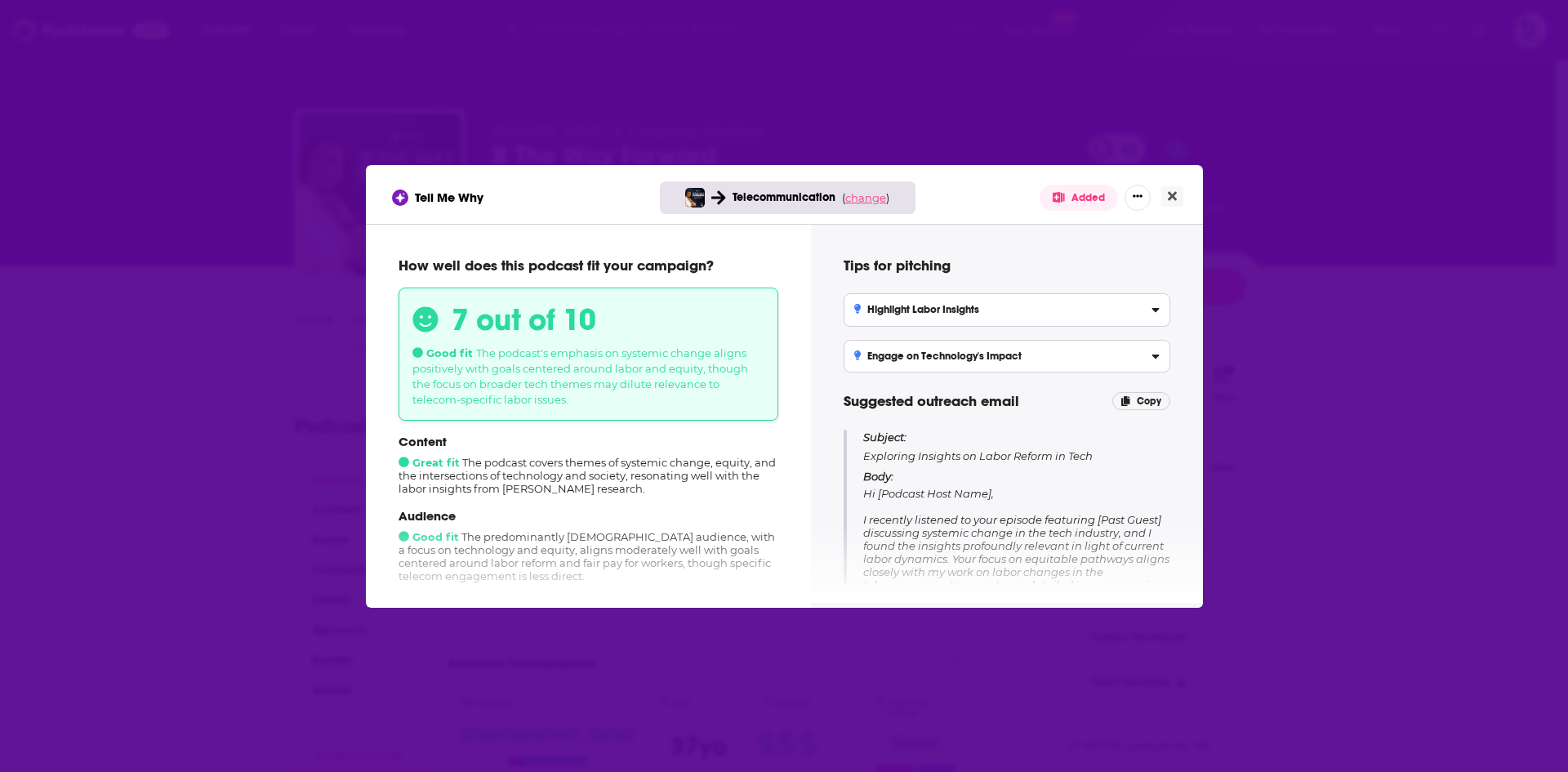
click at [873, 195] on span "change" at bounding box center [865, 198] width 41 height 13
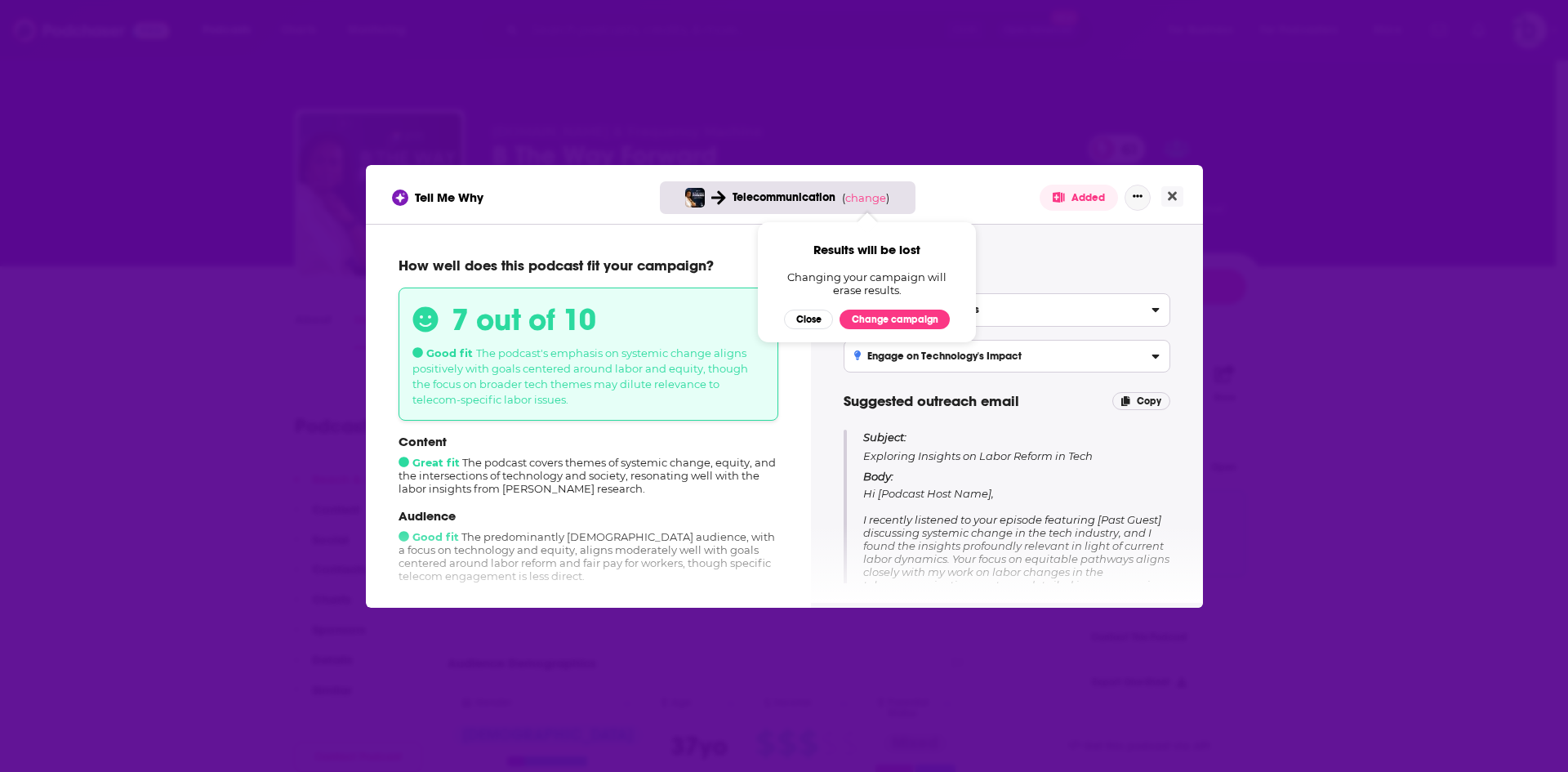
click at [1132, 201] on icon "Show More Button" at bounding box center [1137, 197] width 10 height 10
click at [994, 203] on div "Tell Me Why Telecommunication ( change ) Results will be lost Changing your cam…" at bounding box center [784, 198] width 785 height 27
click at [947, 207] on div "Tell Me Why Telecommunication ( change ) Results will be lost Changing your cam…" at bounding box center [784, 198] width 785 height 27
click at [907, 315] on button "Change campaign" at bounding box center [894, 319] width 110 height 20
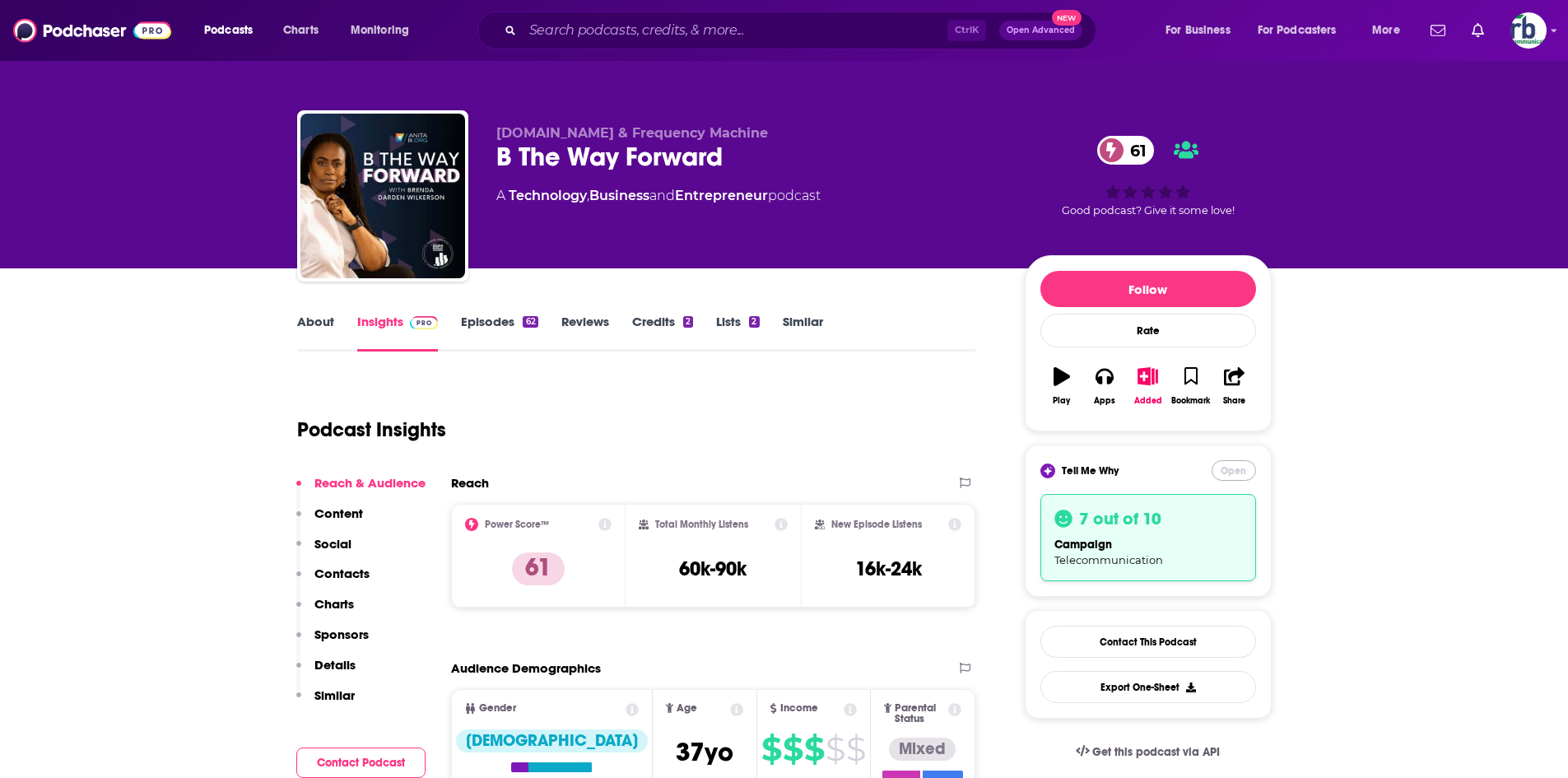
click at [1241, 469] on button "Open" at bounding box center [1233, 470] width 44 height 21
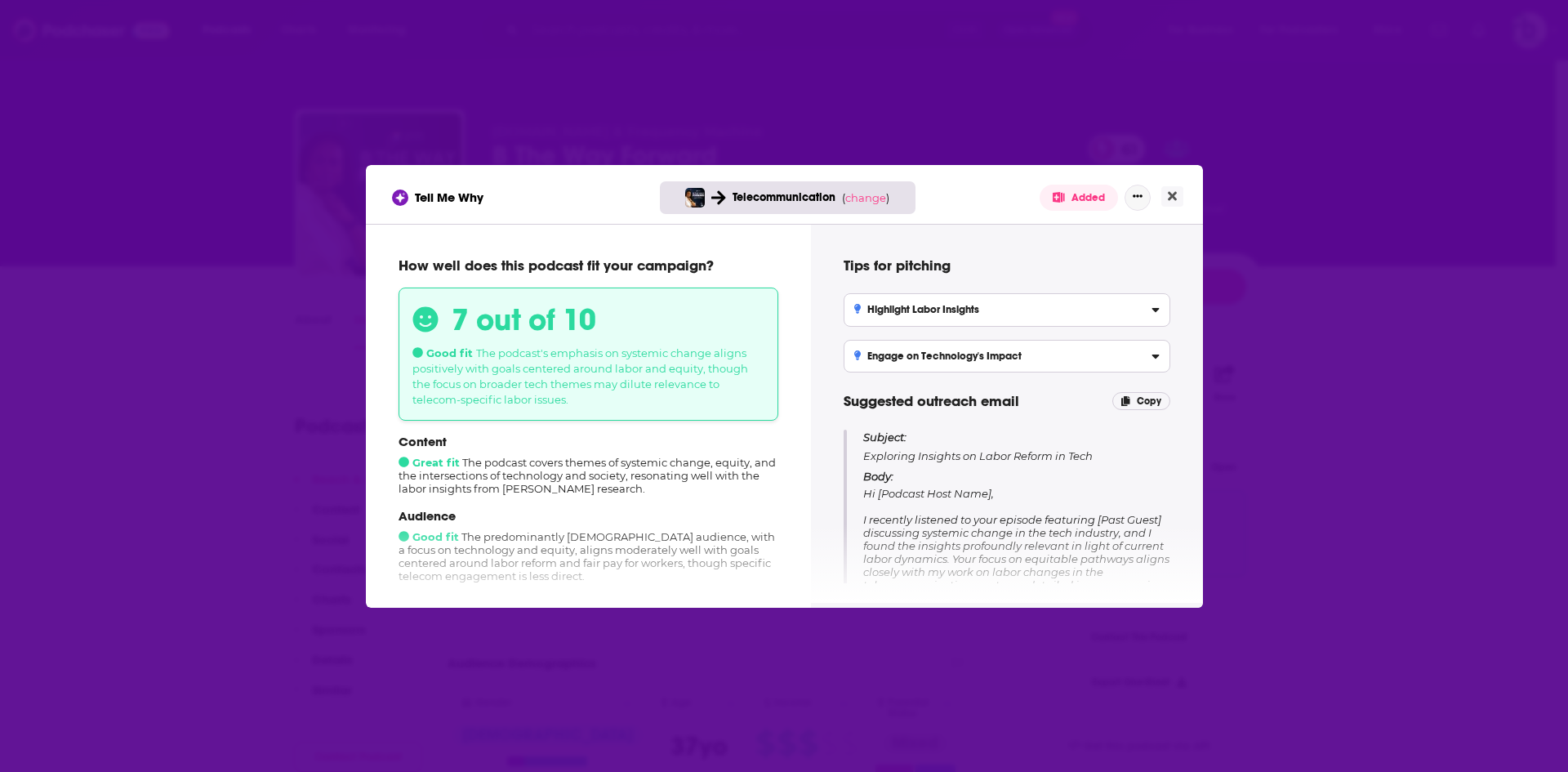
click at [1131, 193] on button "Show More Button" at bounding box center [1138, 198] width 27 height 27
click at [931, 244] on div "Tips for pitching Highlight Labor Insights Focus on how Goldman's expertise in …" at bounding box center [1007, 414] width 353 height 340
click at [788, 194] on span "Telecommunication" at bounding box center [784, 197] width 103 height 14
drag, startPoint x: 693, startPoint y: 236, endPoint x: 690, endPoint y: 269, distance: 33.1
click at [690, 237] on div "How well does this podcast fit your campaign? 7 out of 10 Good fit The podcast'…" at bounding box center [588, 413] width 445 height 379
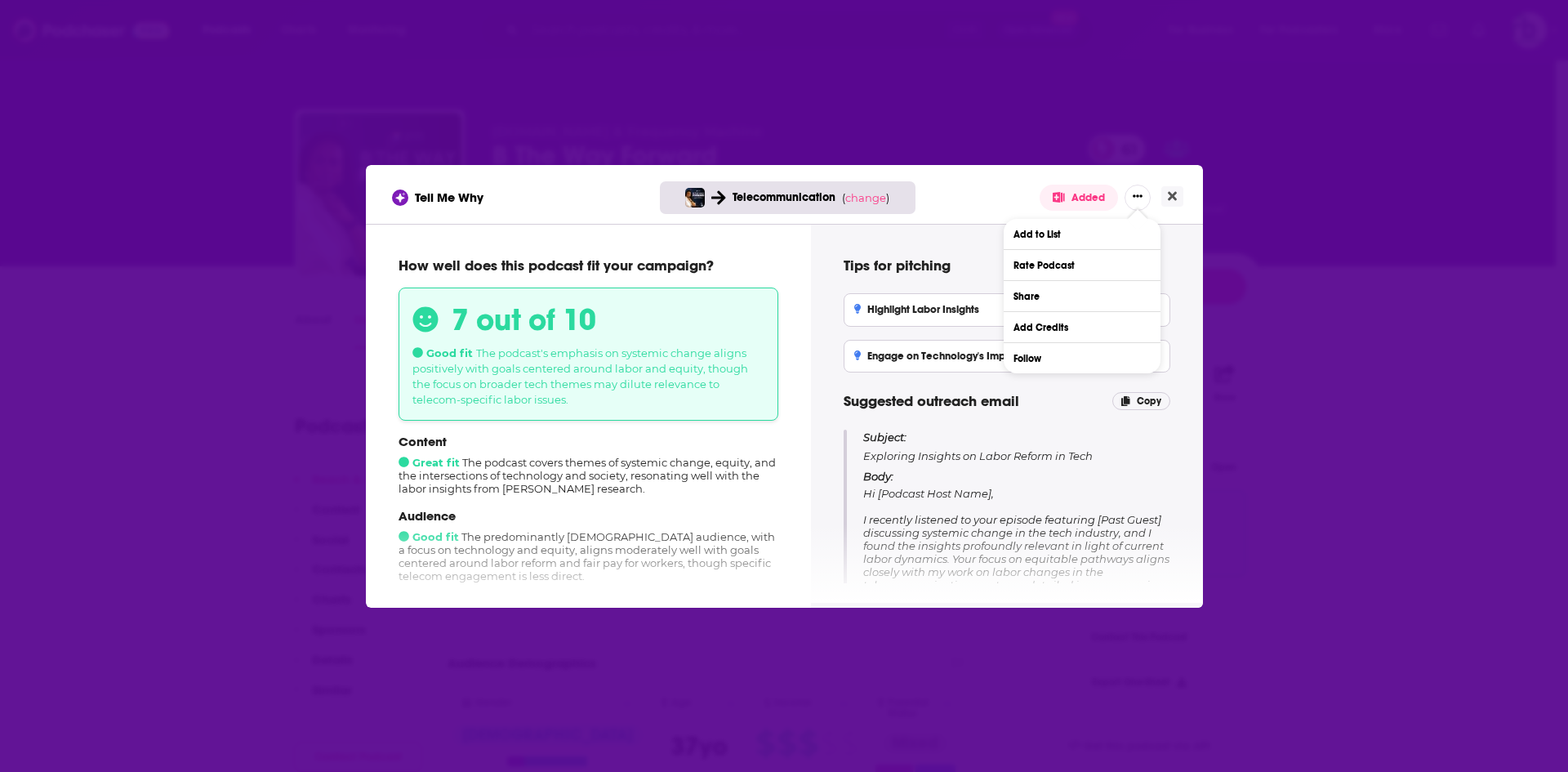
click at [785, 291] on div "How well does this podcast fit your campaign? 7 out of 10 Good fit The podcast'…" at bounding box center [588, 414] width 406 height 340
click at [1140, 195] on icon "Show More Button" at bounding box center [1137, 197] width 10 height 10
click at [1134, 195] on icon "Show More Button" at bounding box center [1137, 196] width 10 height 2
click at [869, 196] on span "change" at bounding box center [865, 198] width 41 height 13
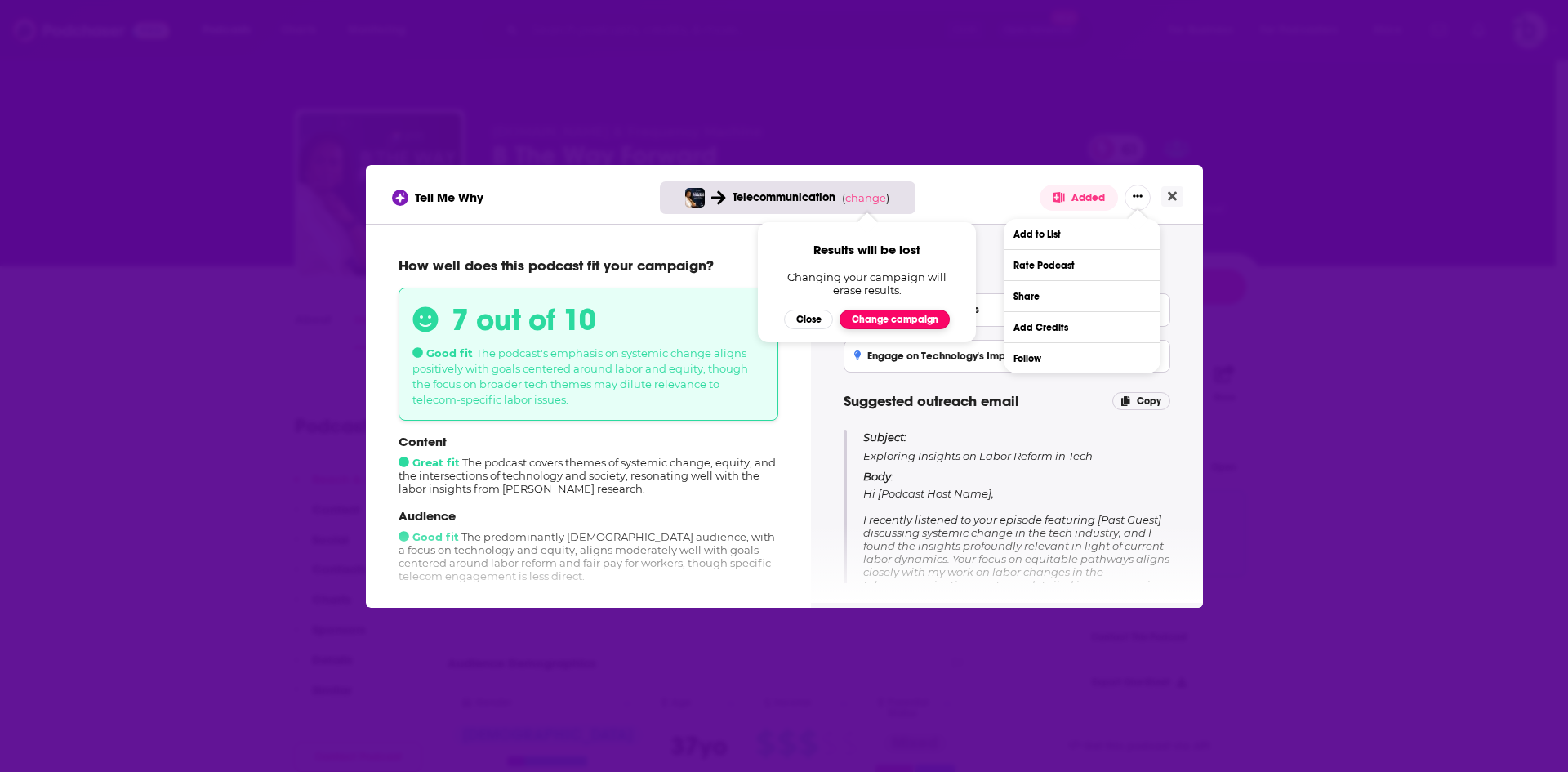
click at [895, 321] on button "Change campaign" at bounding box center [894, 319] width 110 height 20
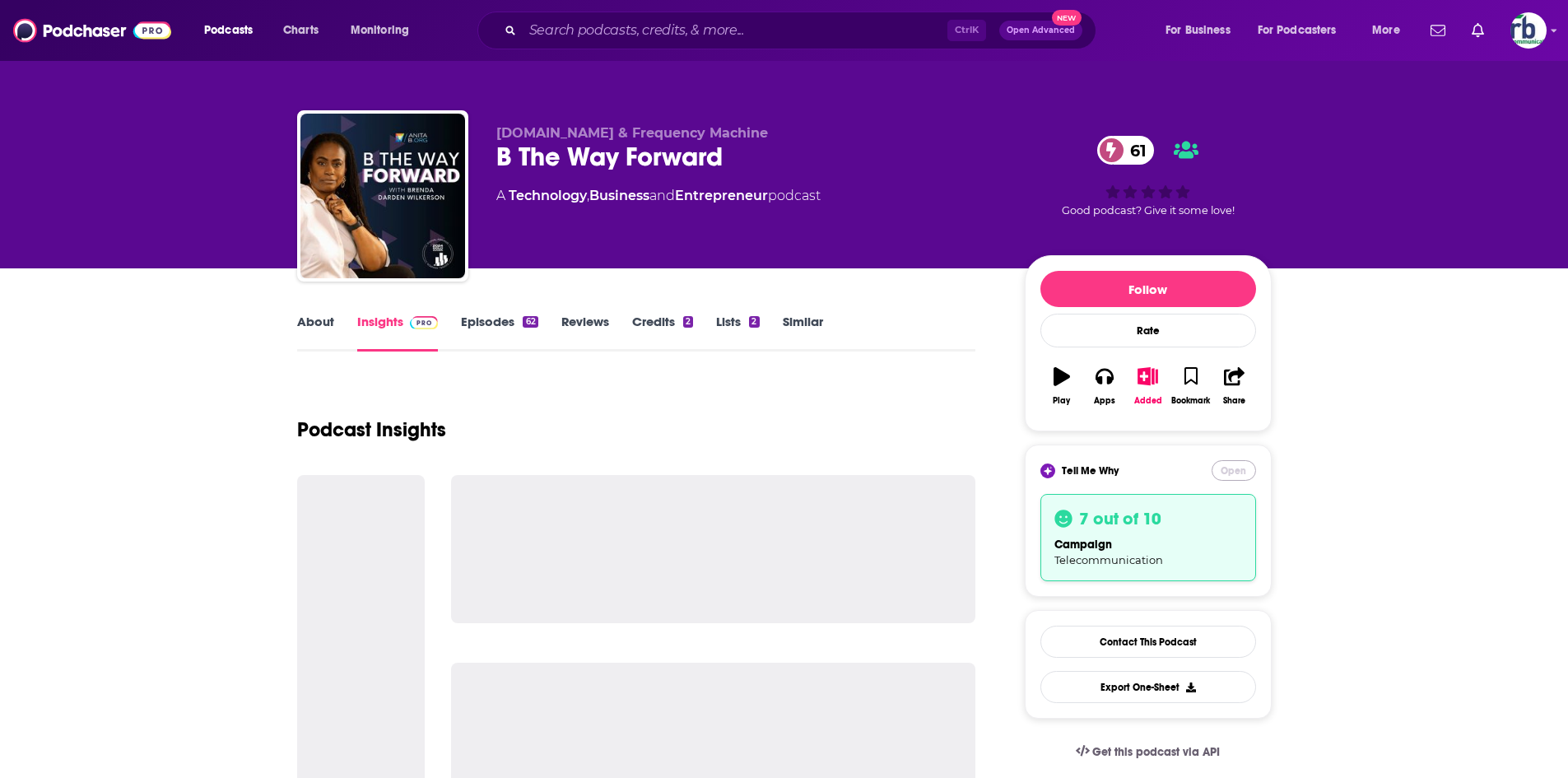
click at [1227, 468] on button "Open" at bounding box center [1233, 470] width 44 height 21
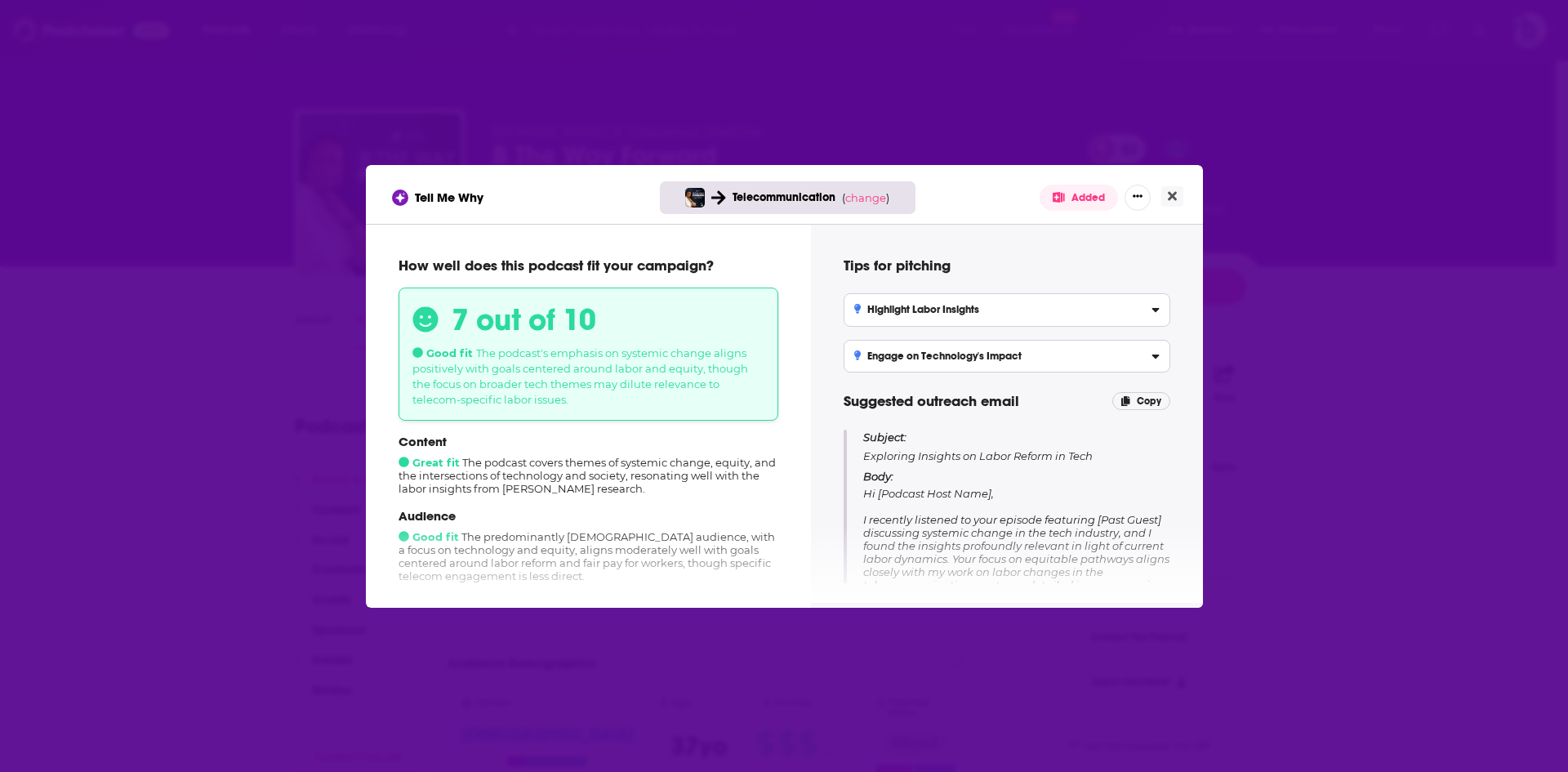
click at [1086, 201] on button "Added" at bounding box center [1078, 198] width 79 height 27
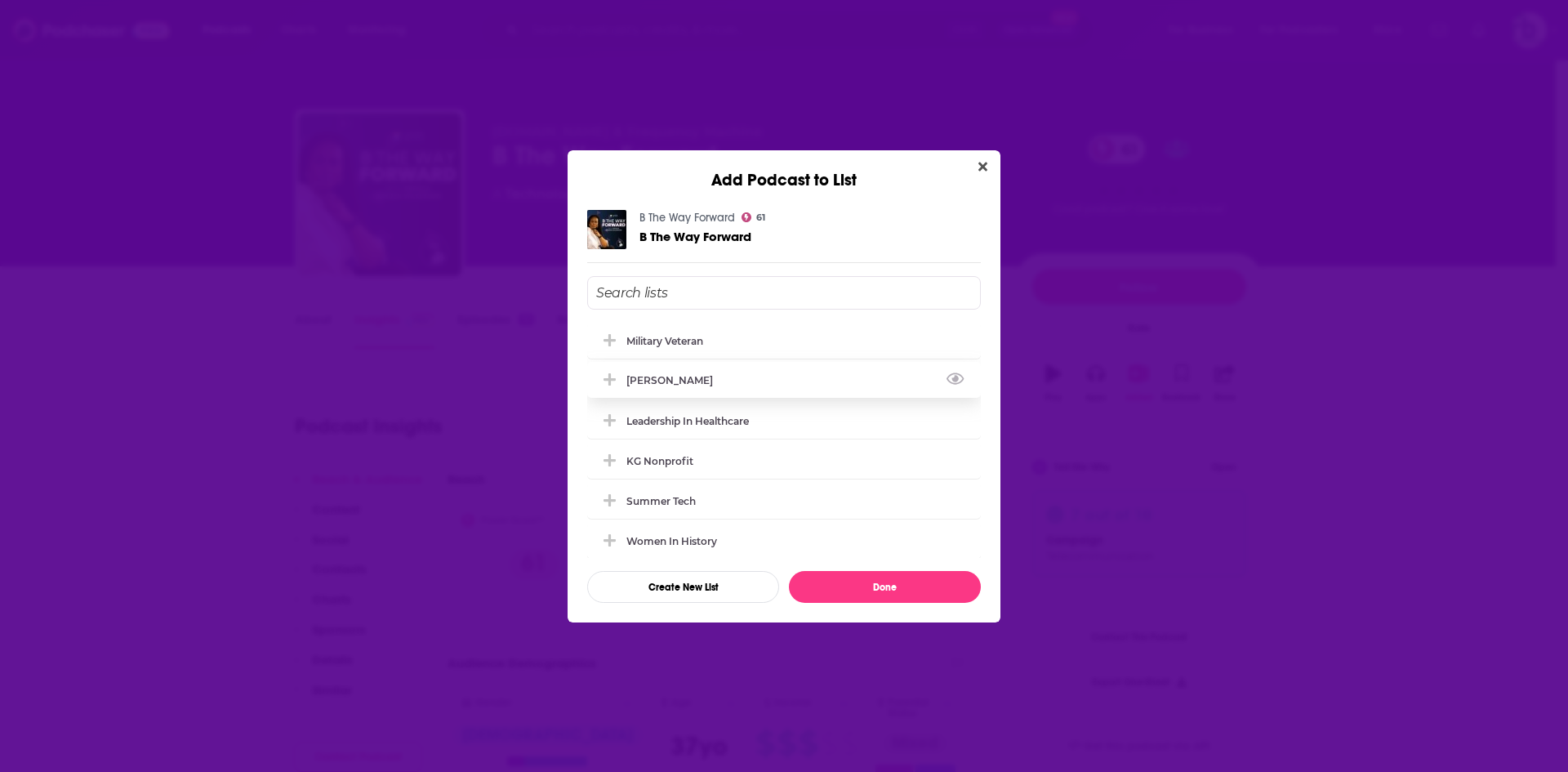
click at [636, 381] on div "[PERSON_NAME]" at bounding box center [675, 380] width 96 height 12
click at [882, 585] on button "Done" at bounding box center [885, 587] width 192 height 32
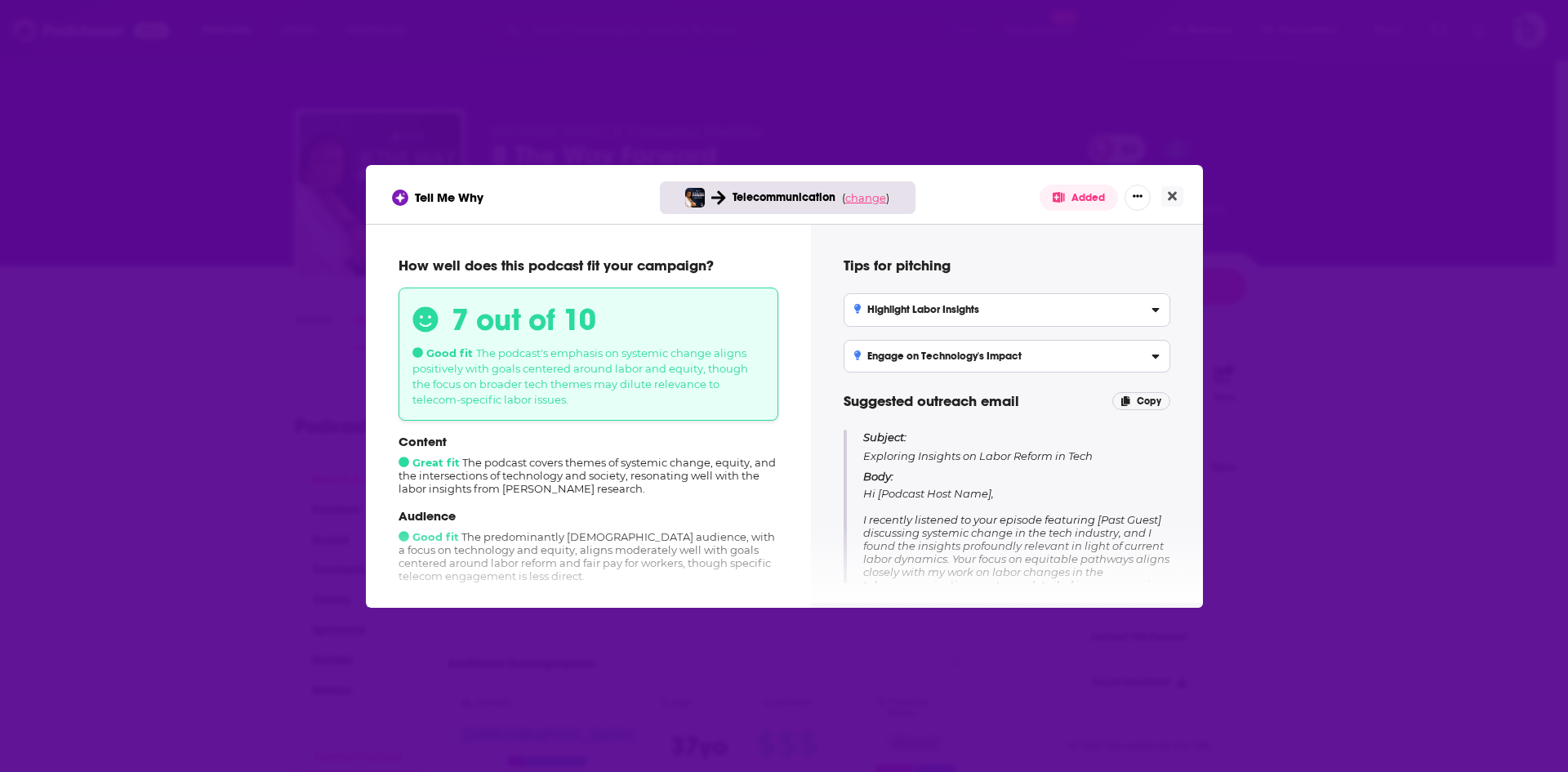
click at [862, 197] on span "change" at bounding box center [865, 198] width 41 height 13
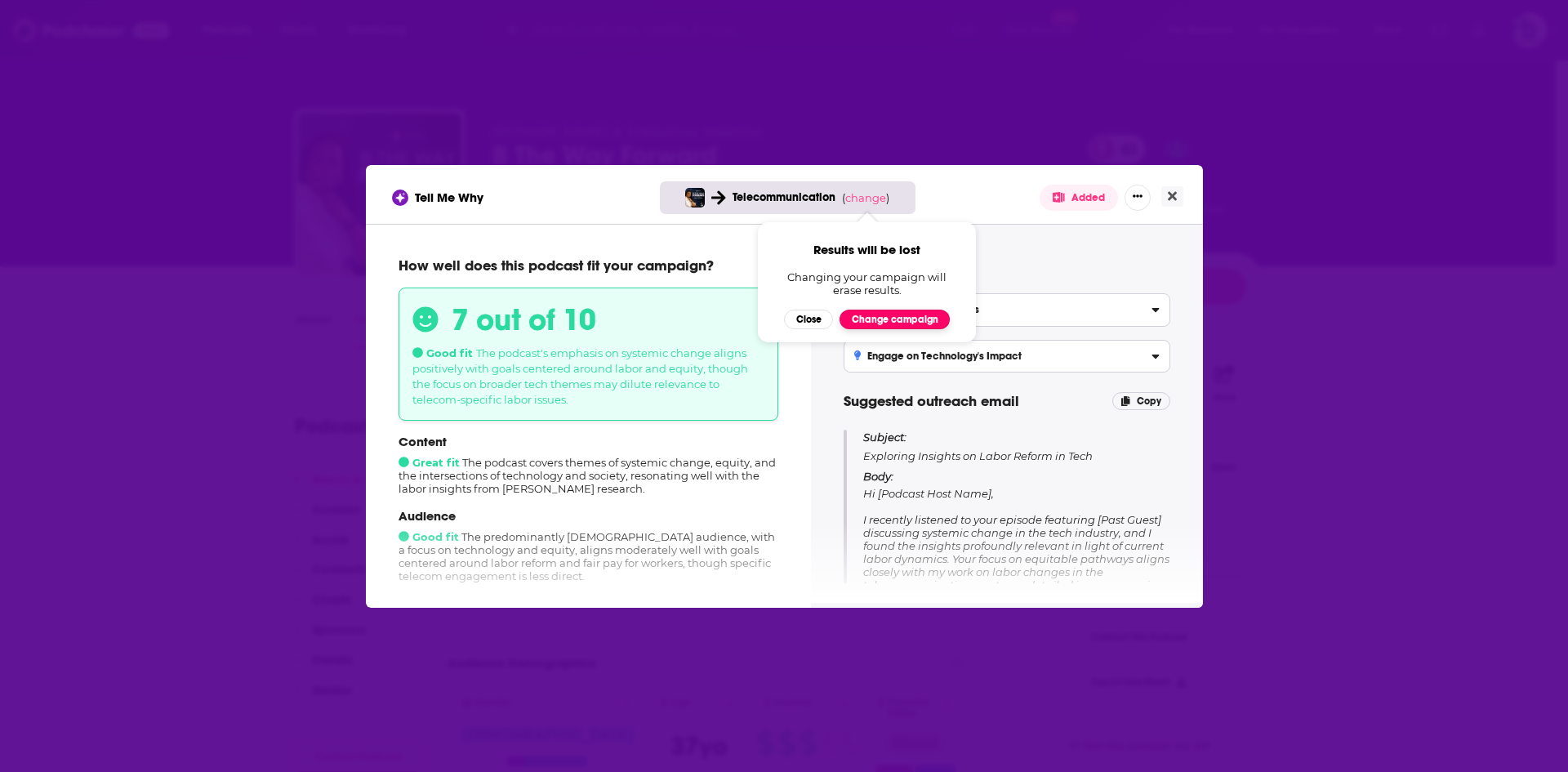
click at [888, 316] on button "Change campaign" at bounding box center [894, 319] width 110 height 20
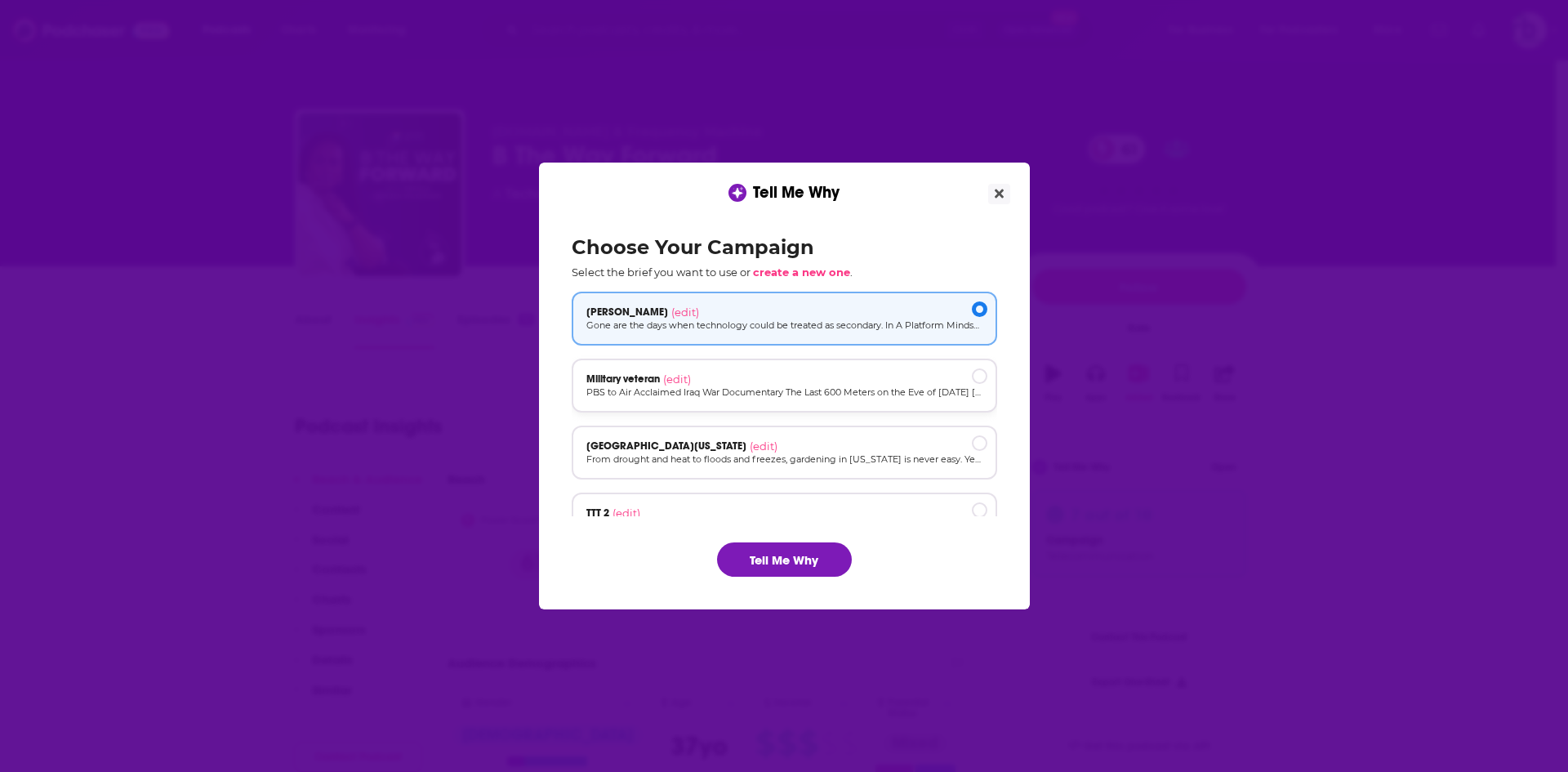
click at [861, 377] on div "Military veteran (edit)" at bounding box center [784, 379] width 396 height 13
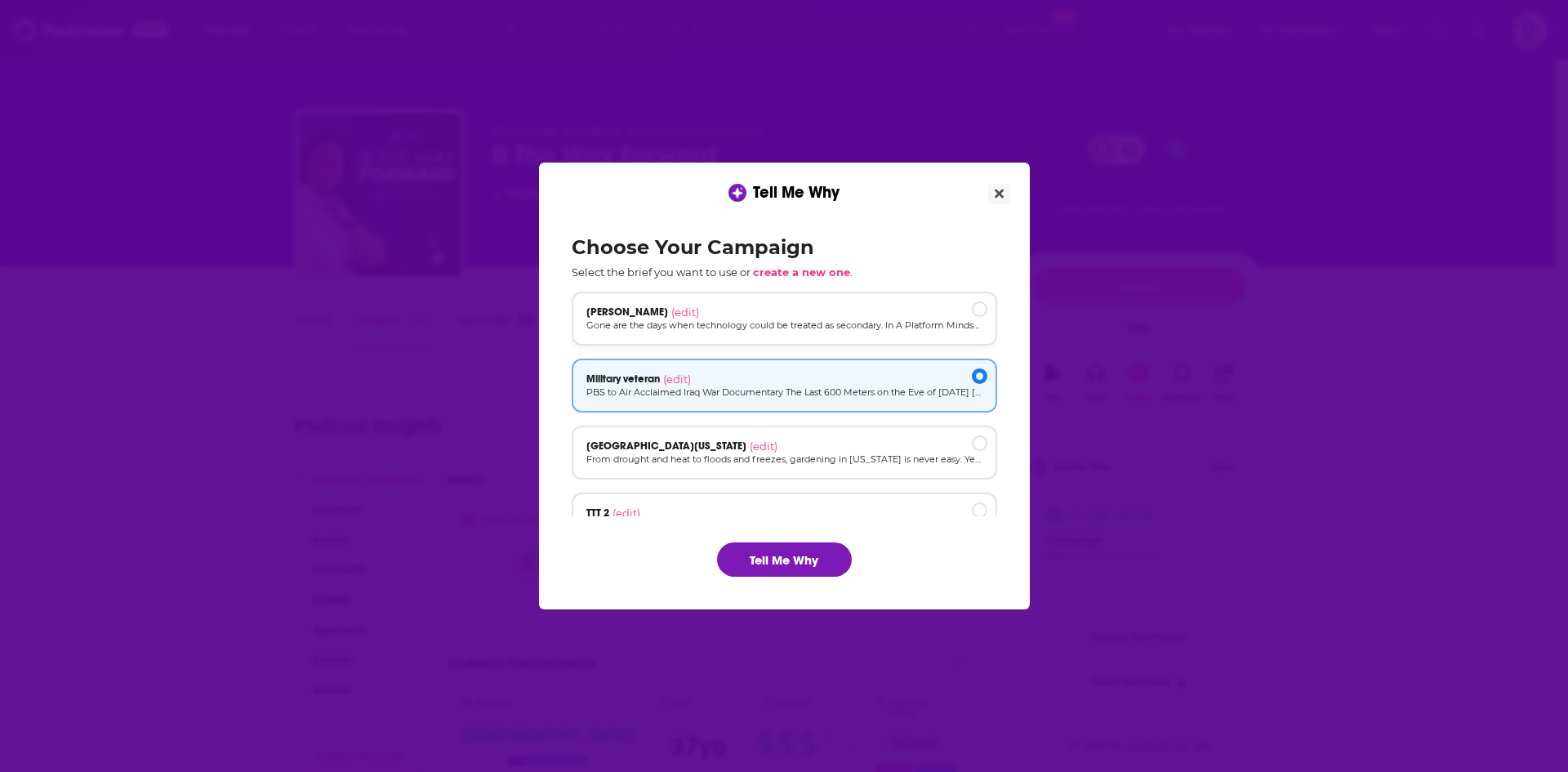
click at [846, 308] on div "[PERSON_NAME] (edit)" at bounding box center [784, 312] width 396 height 13
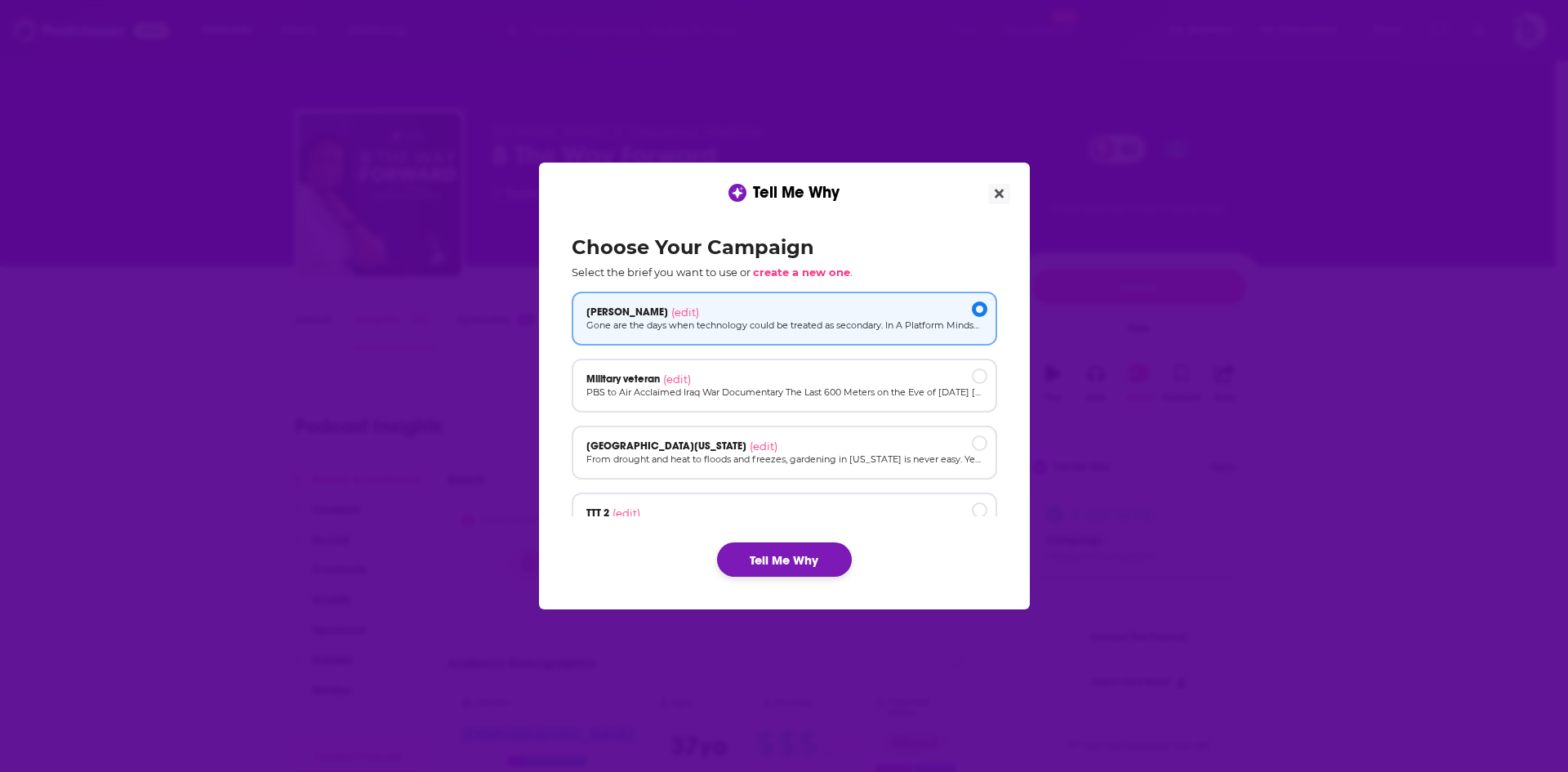
click at [769, 565] on button "Tell Me Why" at bounding box center [784, 559] width 135 height 34
